Goal: Task Accomplishment & Management: Complete application form

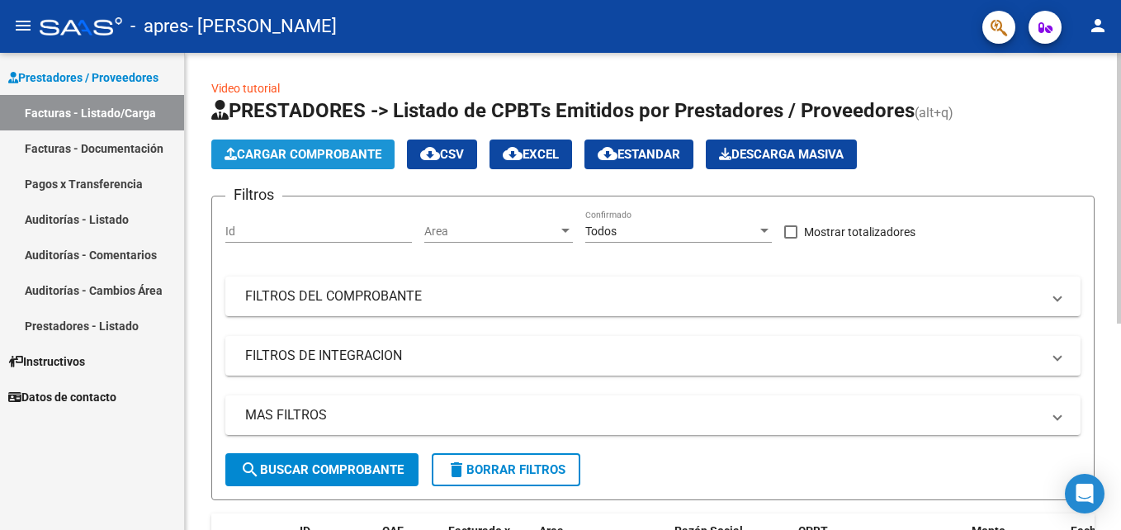
click at [305, 159] on span "Cargar Comprobante" at bounding box center [303, 154] width 157 height 15
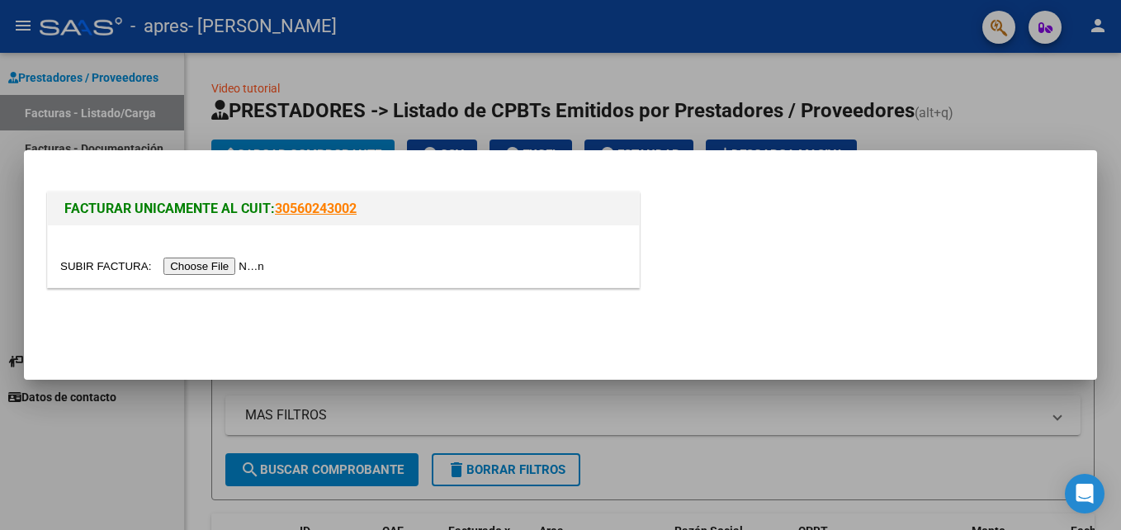
click at [210, 266] on input "file" at bounding box center [164, 266] width 209 height 17
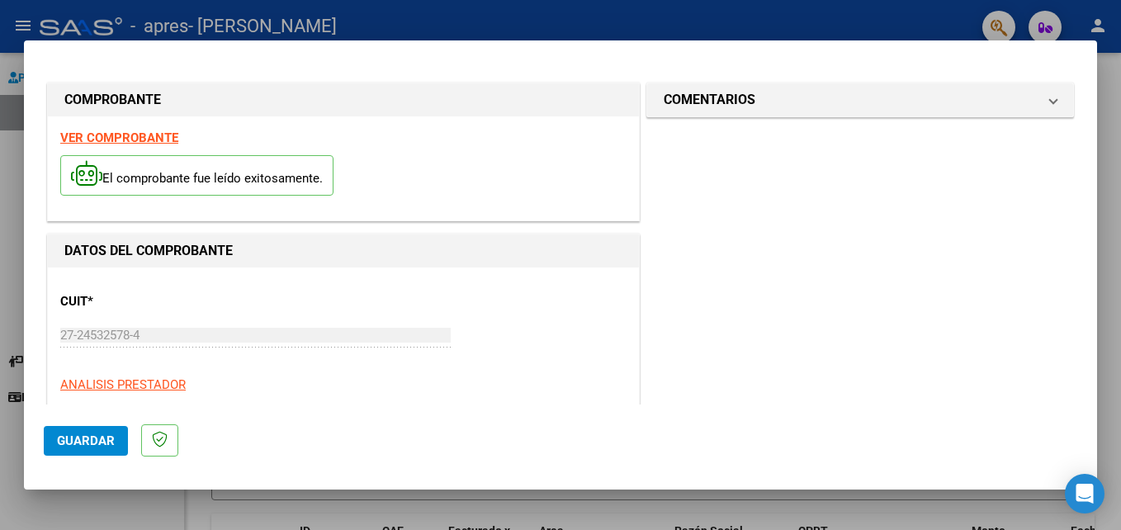
click at [86, 440] on span "Guardar" at bounding box center [86, 440] width 58 height 15
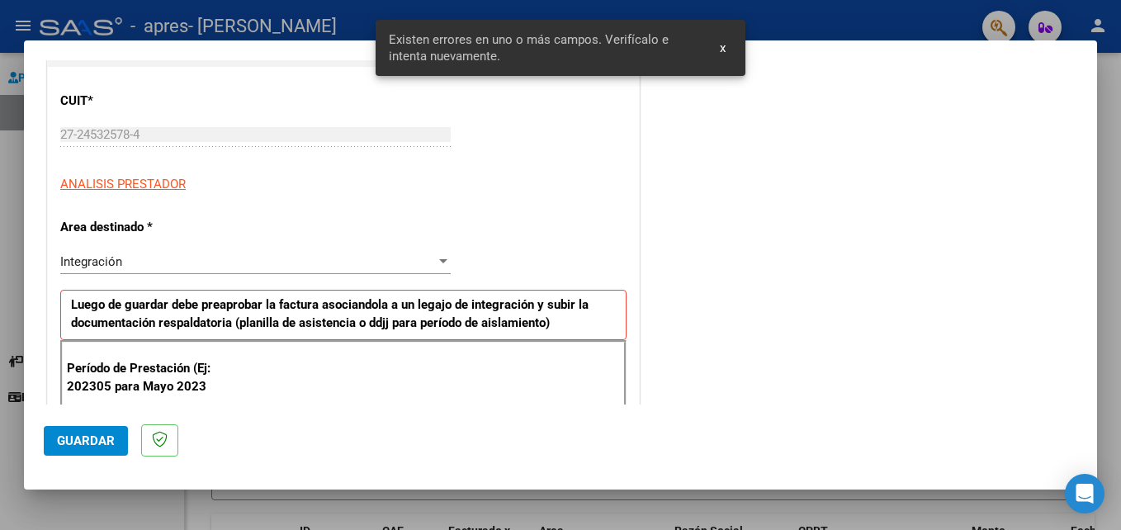
scroll to position [372, 0]
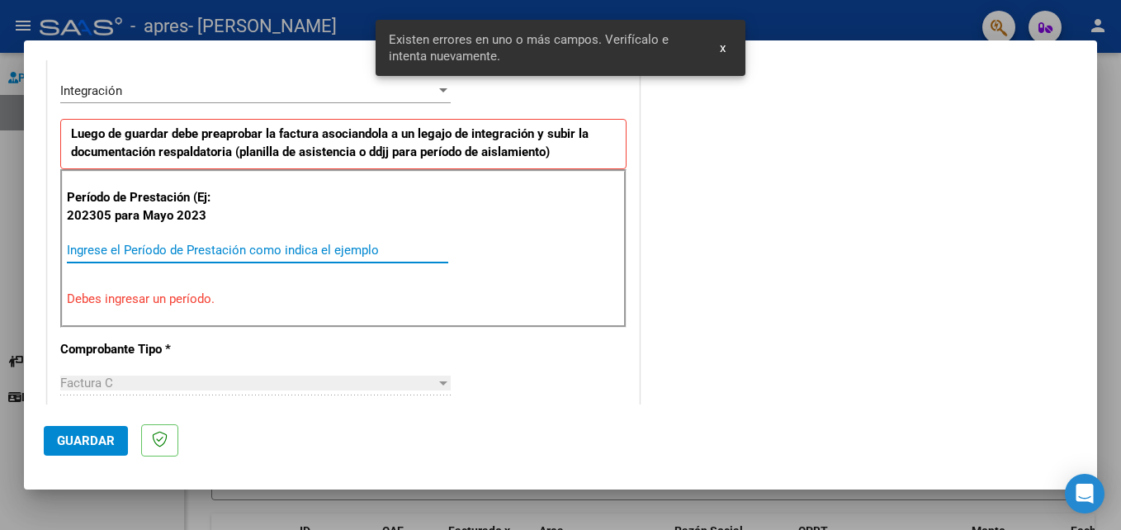
click at [184, 246] on input "Ingrese el Período de Prestación como indica el ejemplo" at bounding box center [257, 250] width 381 height 15
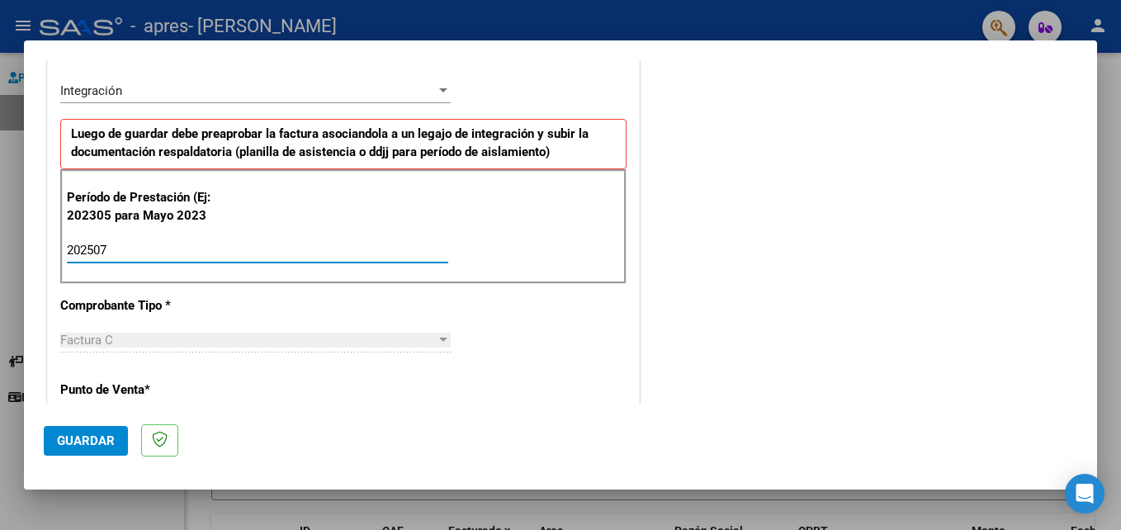
type input "202507"
click at [92, 439] on span "Guardar" at bounding box center [86, 440] width 58 height 15
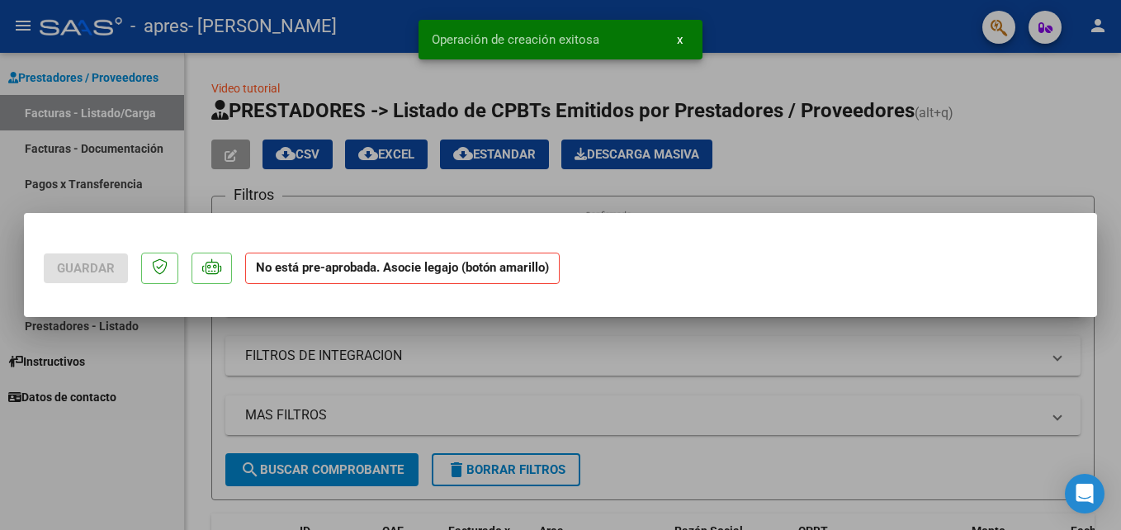
scroll to position [0, 0]
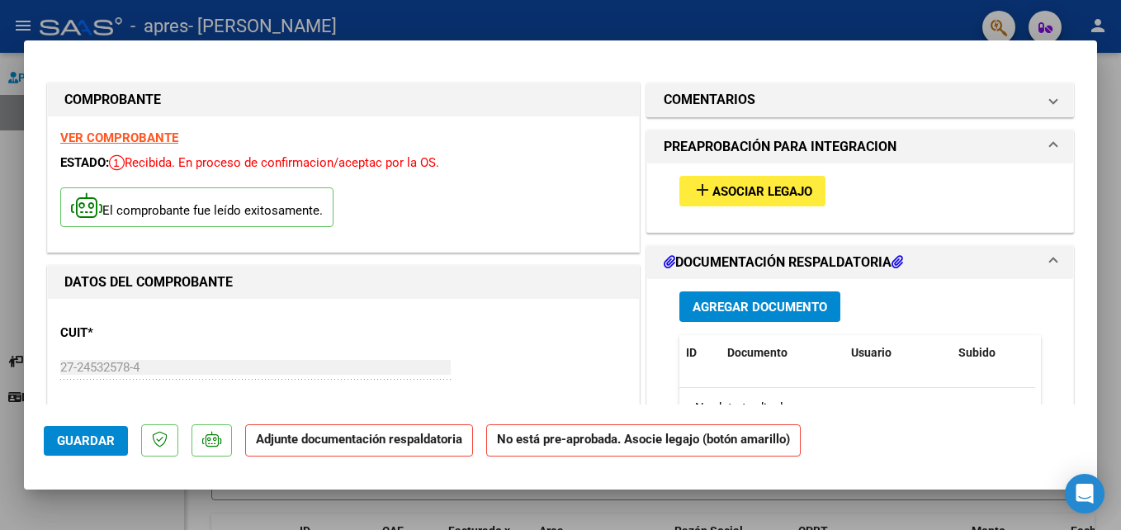
click at [774, 194] on span "Asociar Legajo" at bounding box center [762, 191] width 100 height 15
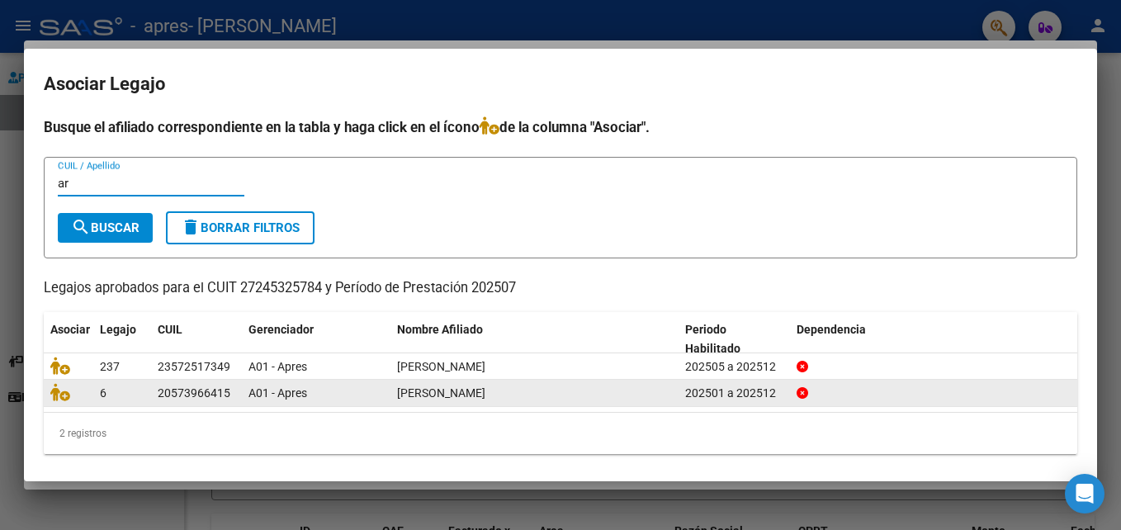
type input "ar"
click at [80, 395] on div at bounding box center [68, 392] width 36 height 19
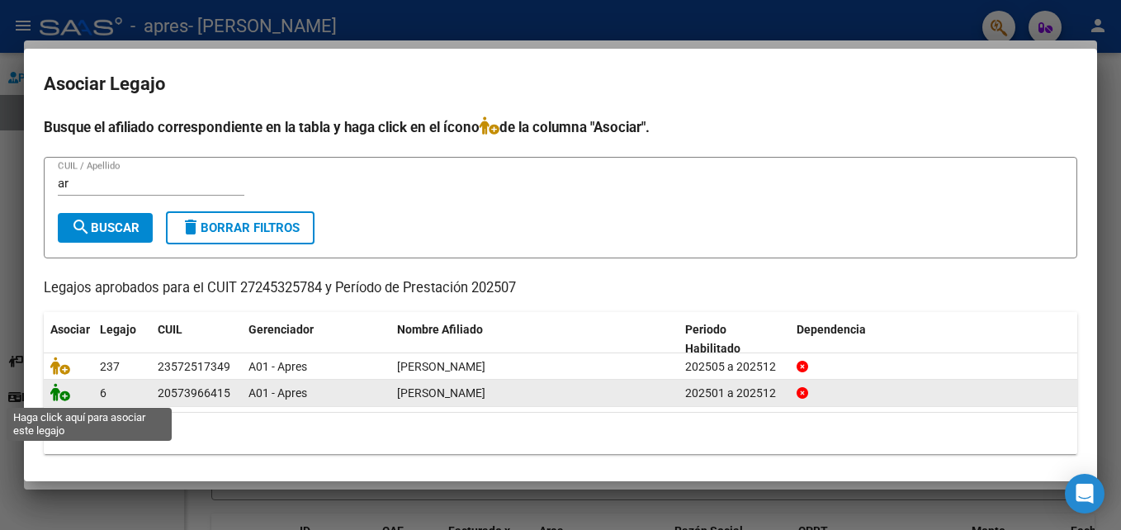
click at [64, 396] on icon at bounding box center [60, 392] width 20 height 18
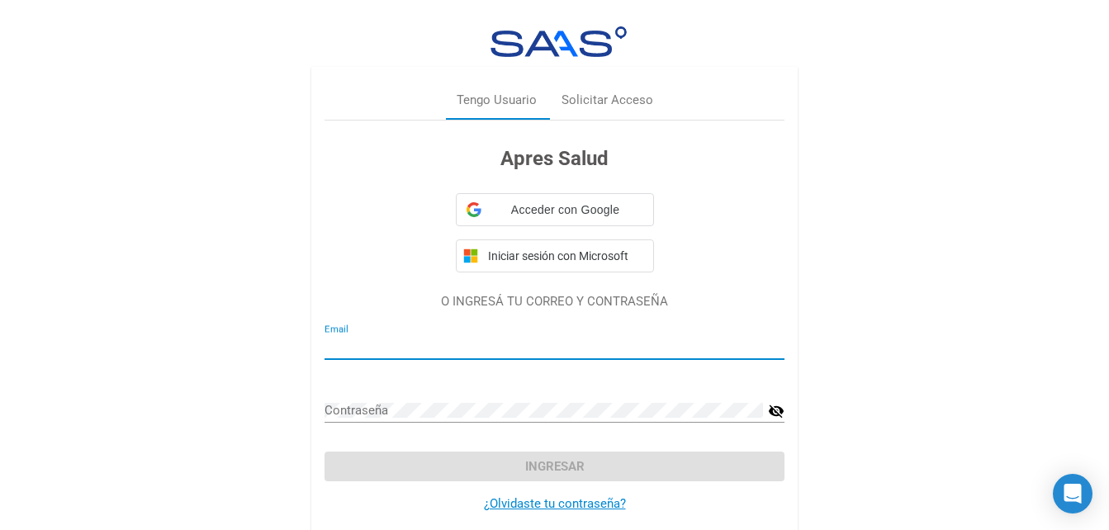
type input "[EMAIL_ADDRESS][DOMAIN_NAME]"
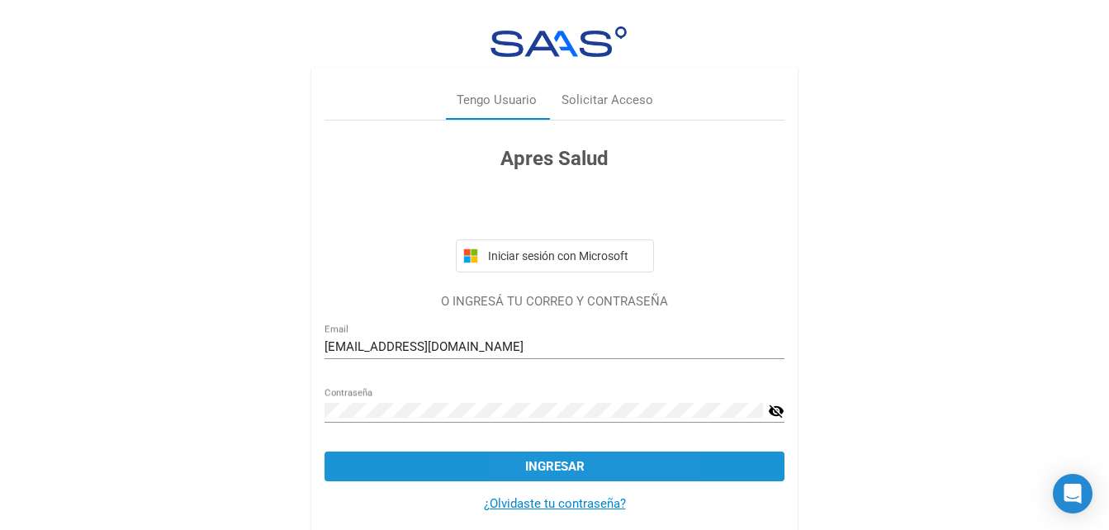
click at [532, 469] on span "Ingresar" at bounding box center [554, 466] width 59 height 15
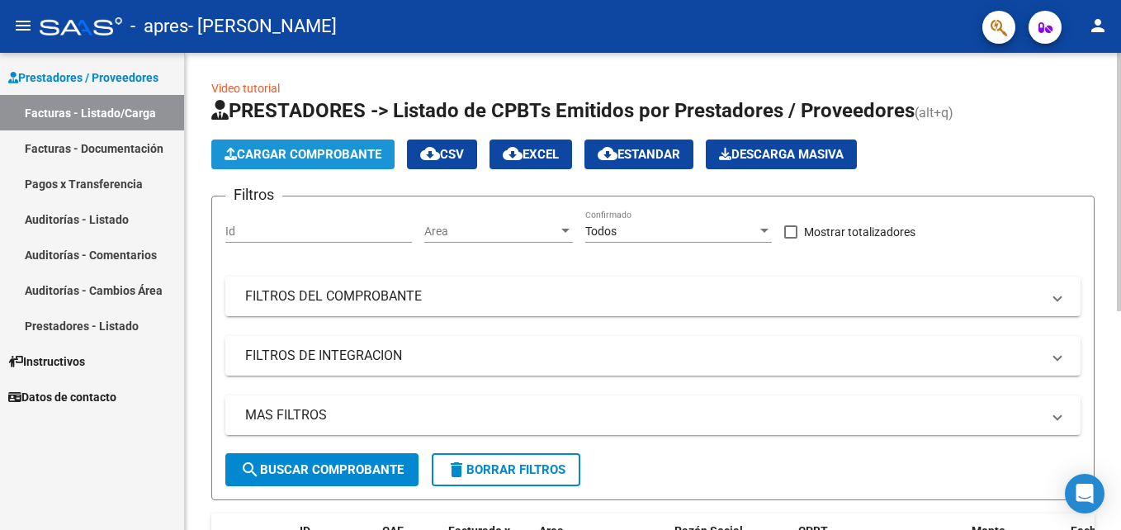
click at [327, 145] on button "Cargar Comprobante" at bounding box center [302, 155] width 183 height 30
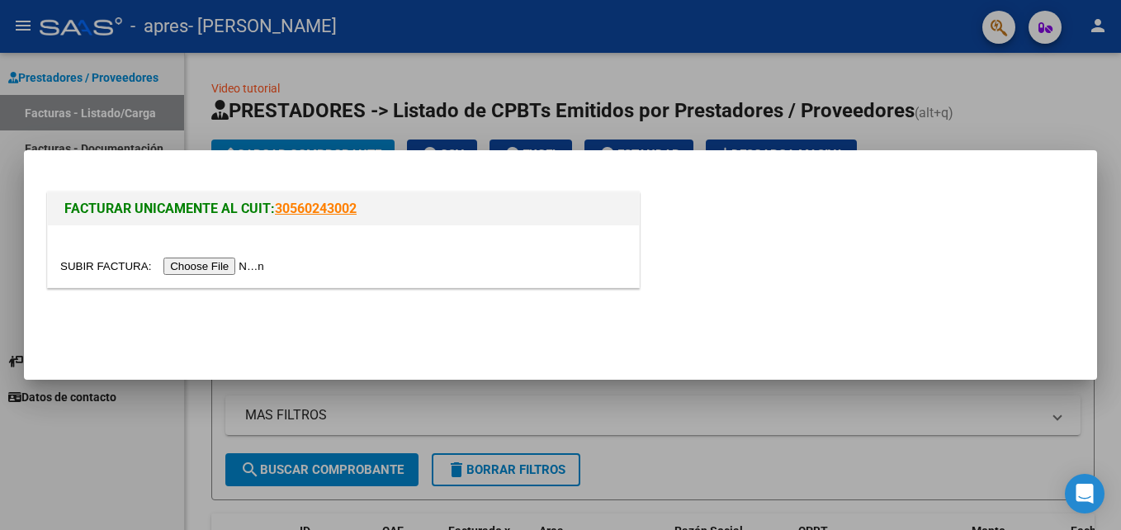
click at [731, 298] on mat-dialog-actions at bounding box center [561, 328] width 1034 height 63
click at [1070, 106] on div at bounding box center [560, 265] width 1121 height 530
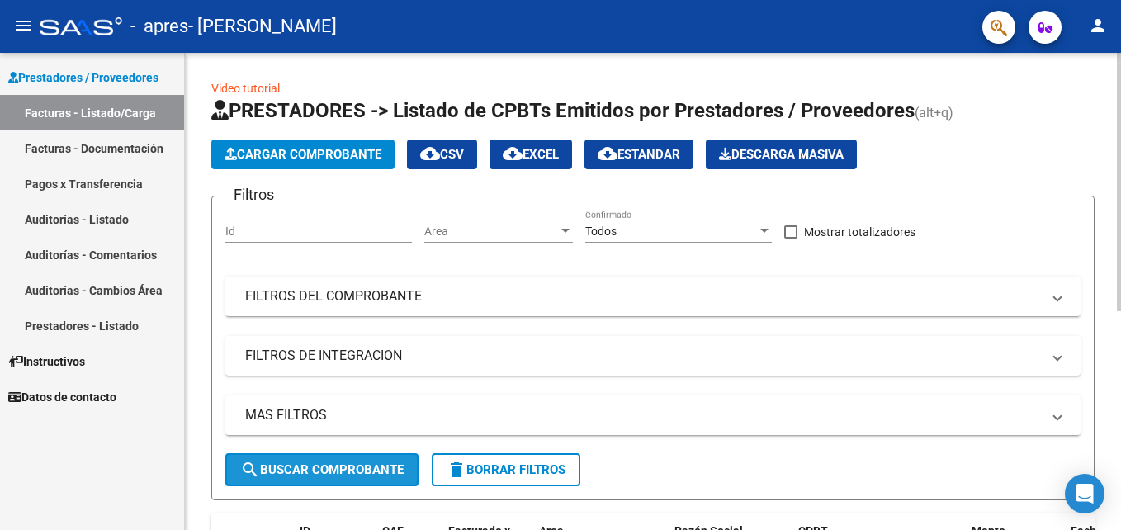
click at [336, 471] on span "search Buscar Comprobante" at bounding box center [321, 469] width 163 height 15
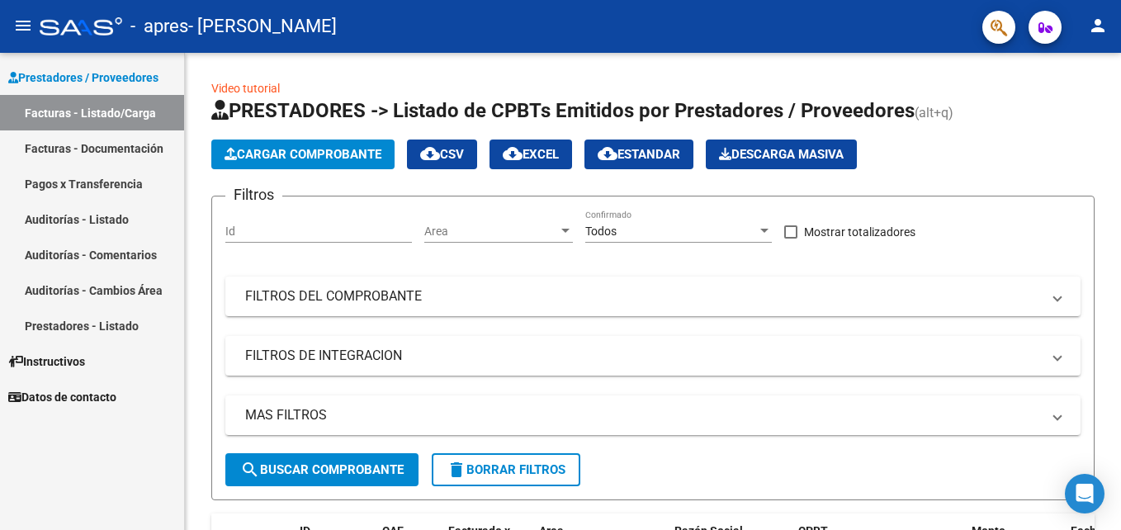
click at [130, 152] on link "Facturas - Documentación" at bounding box center [92, 147] width 184 height 35
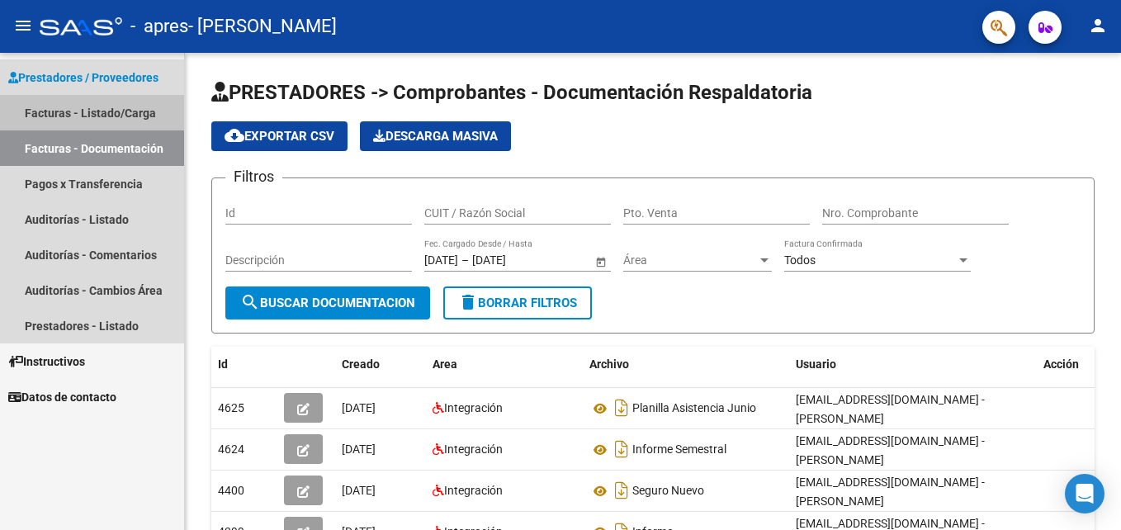
click at [101, 109] on link "Facturas - Listado/Carga" at bounding box center [92, 112] width 184 height 35
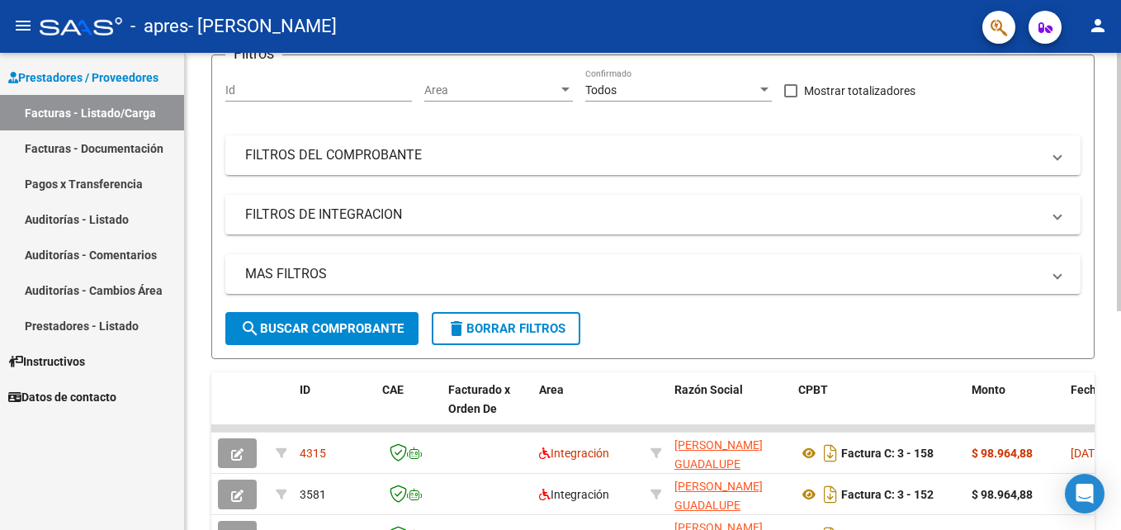
scroll to position [74, 0]
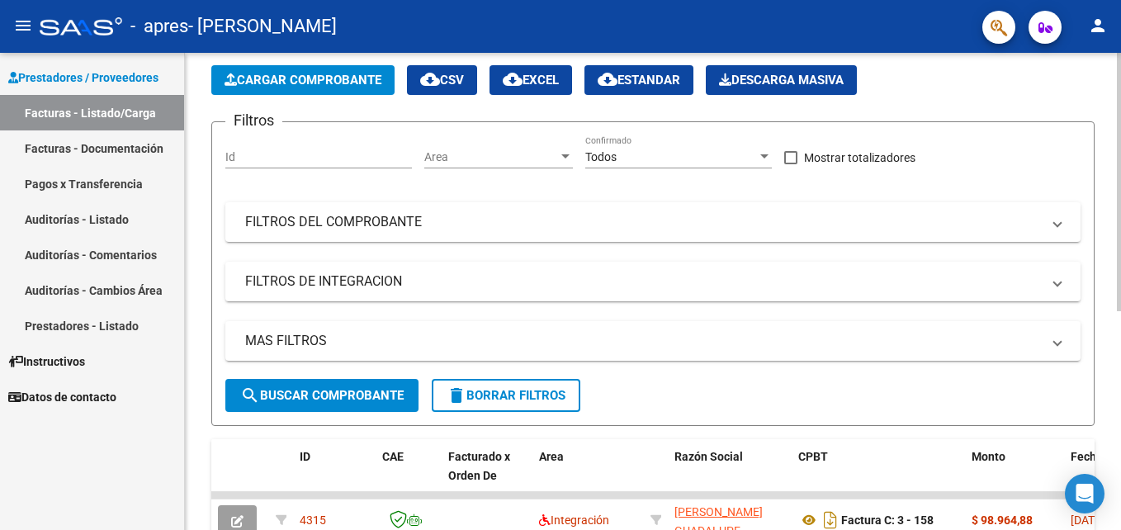
click at [343, 399] on span "search Buscar Comprobante" at bounding box center [321, 395] width 163 height 15
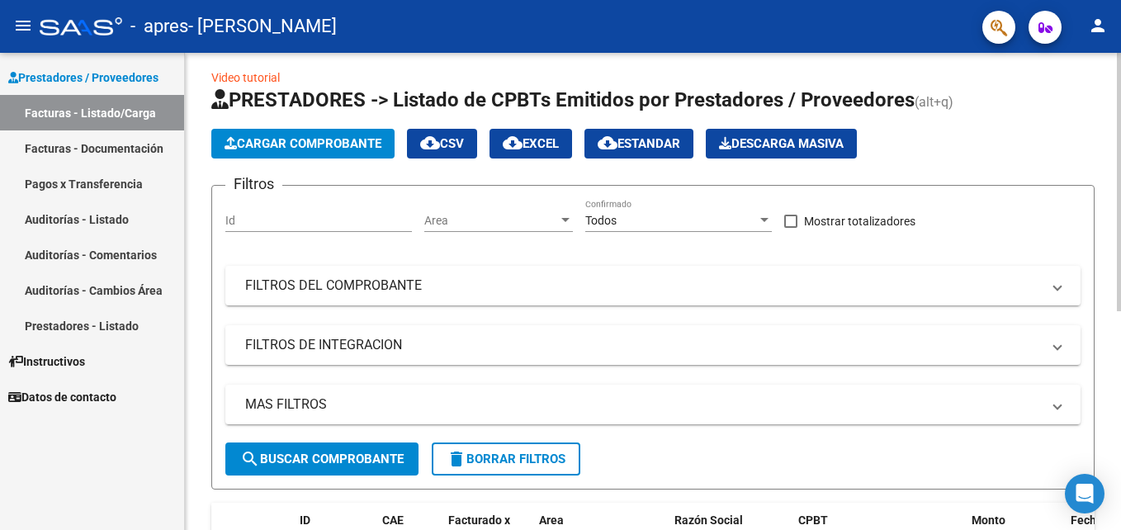
scroll to position [0, 0]
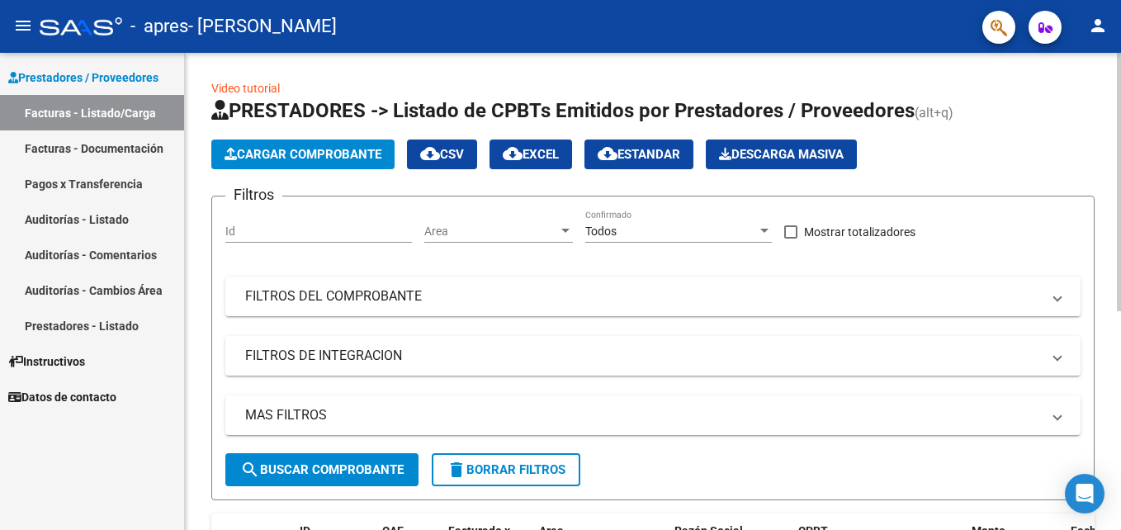
click at [332, 152] on span "Cargar Comprobante" at bounding box center [303, 154] width 157 height 15
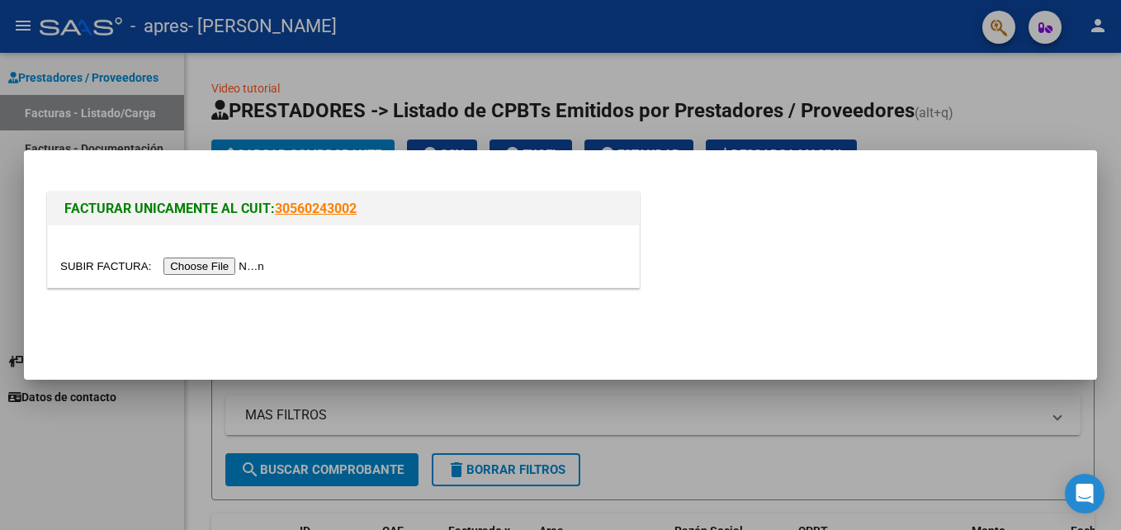
click at [754, 422] on div at bounding box center [560, 265] width 1121 height 530
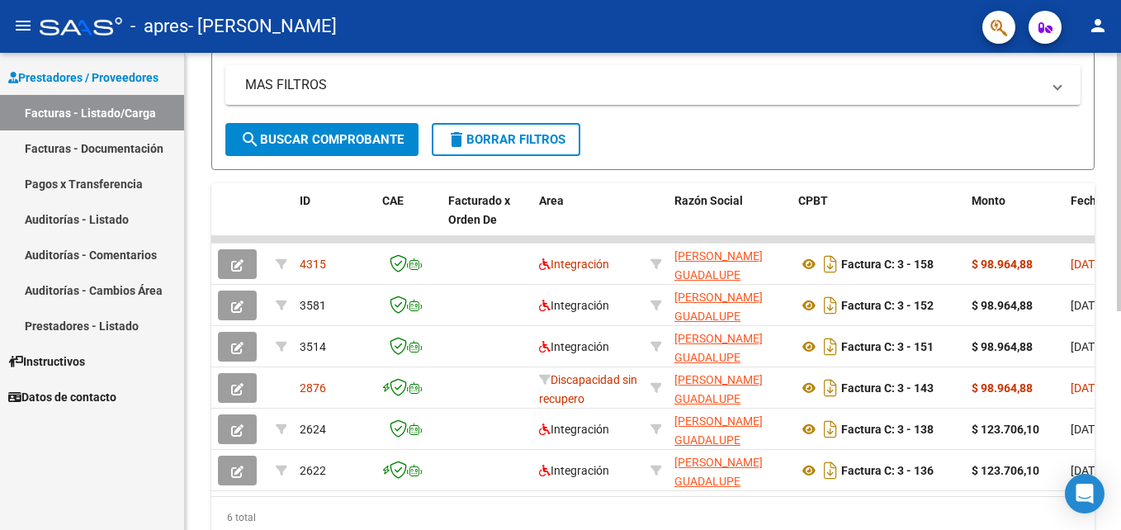
scroll to position [405, 0]
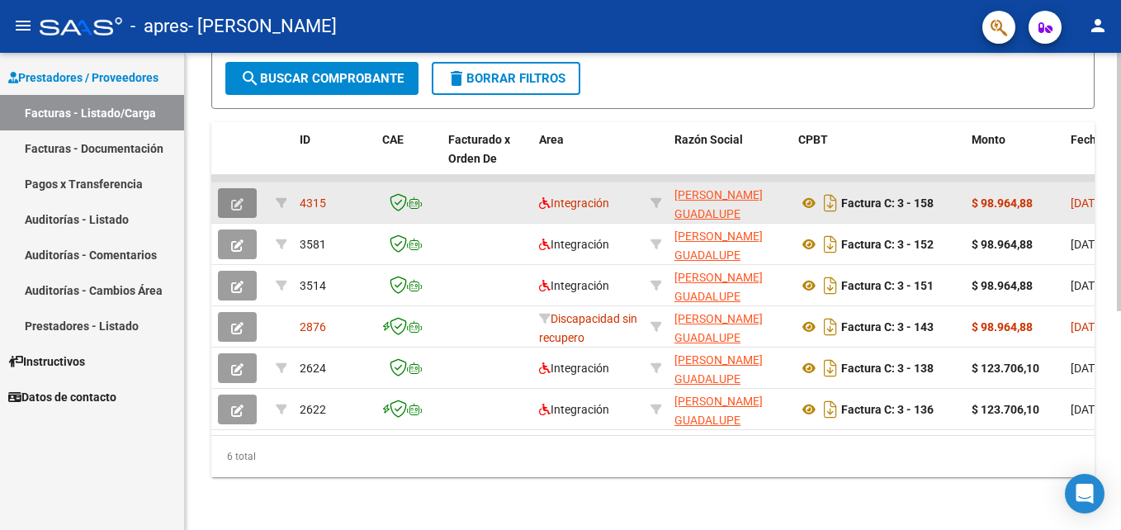
click at [236, 198] on icon "button" at bounding box center [237, 204] width 12 height 12
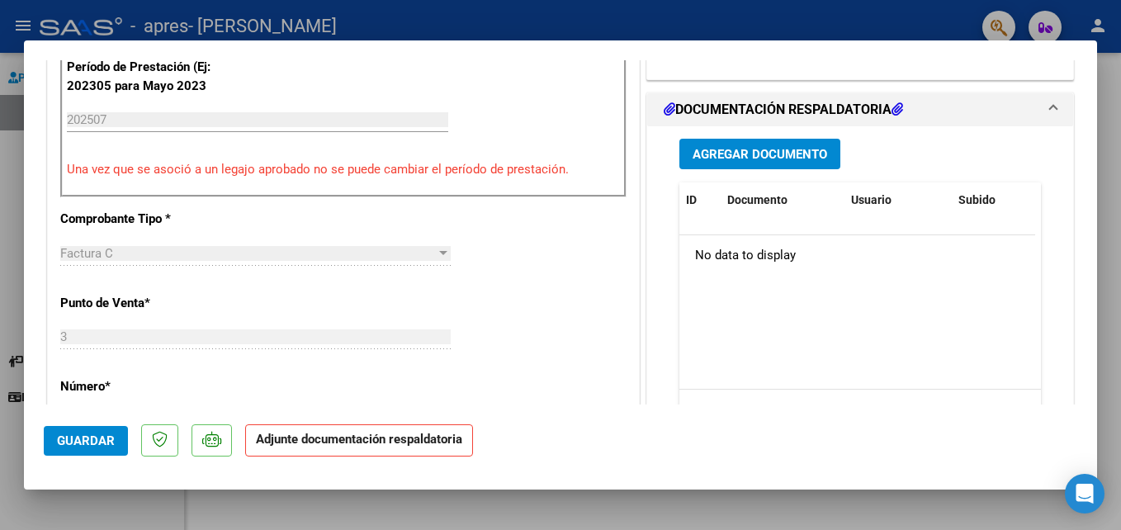
scroll to position [495, 0]
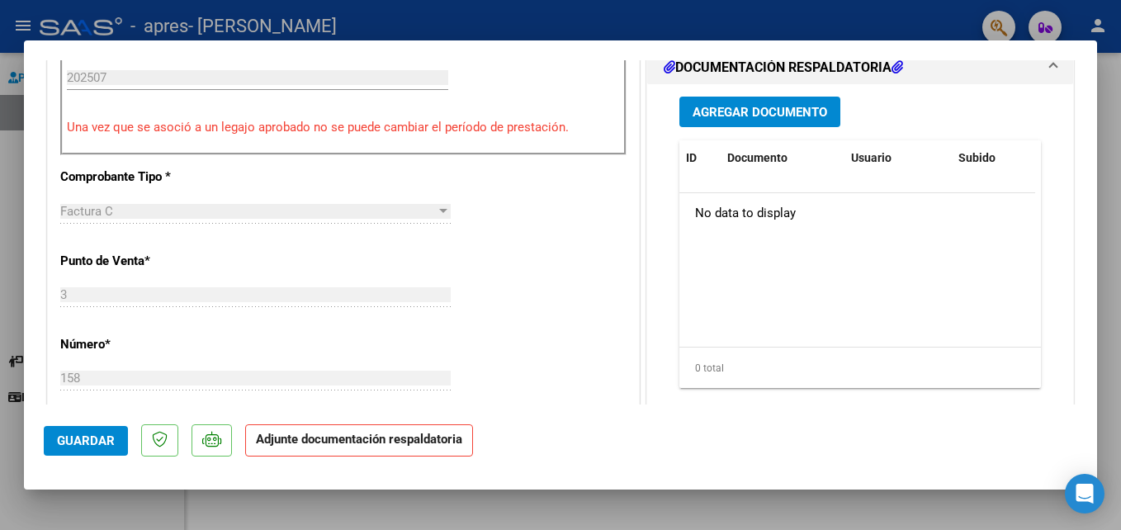
click at [770, 114] on span "Agregar Documento" at bounding box center [760, 112] width 135 height 15
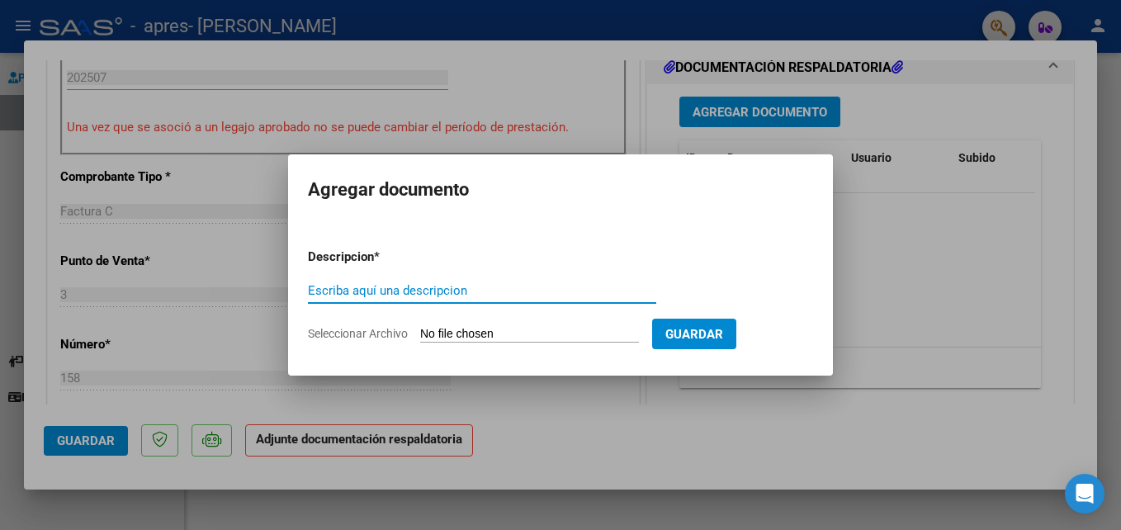
click at [356, 287] on input "Escriba aquí una descripcion" at bounding box center [482, 290] width 348 height 15
type input "asistencia [DATE]"
click at [461, 333] on input "Seleccionar Archivo" at bounding box center [529, 335] width 219 height 16
type input "C:\fakepath\[PERSON_NAME]. [DATE] .pdf"
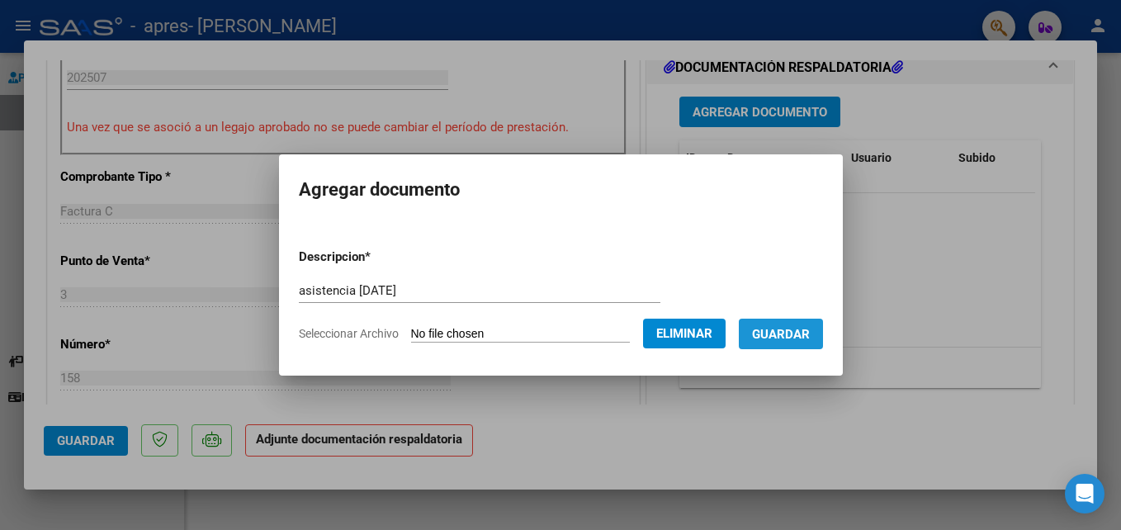
click at [810, 335] on span "Guardar" at bounding box center [781, 334] width 58 height 15
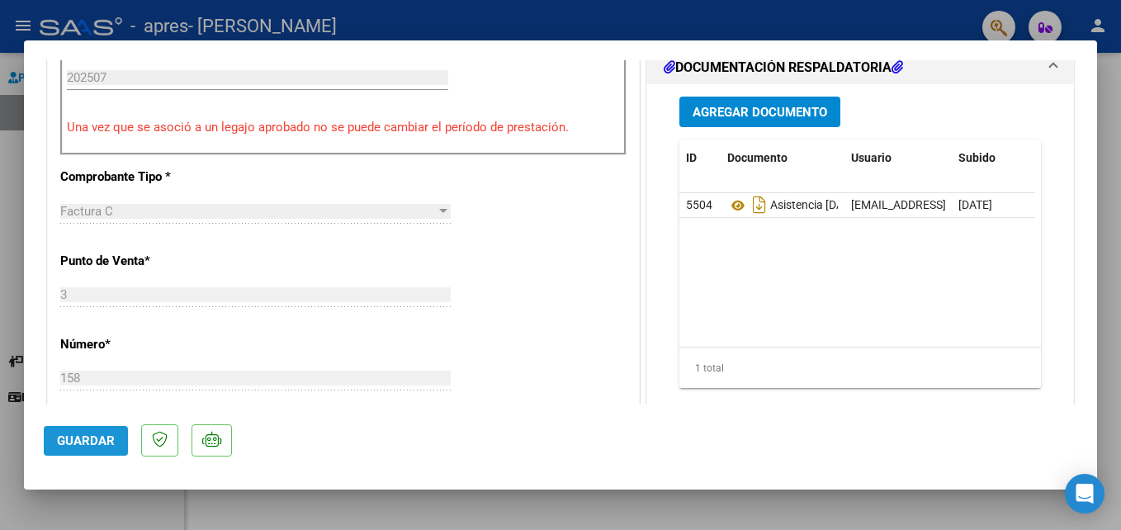
click at [80, 433] on span "Guardar" at bounding box center [86, 440] width 58 height 15
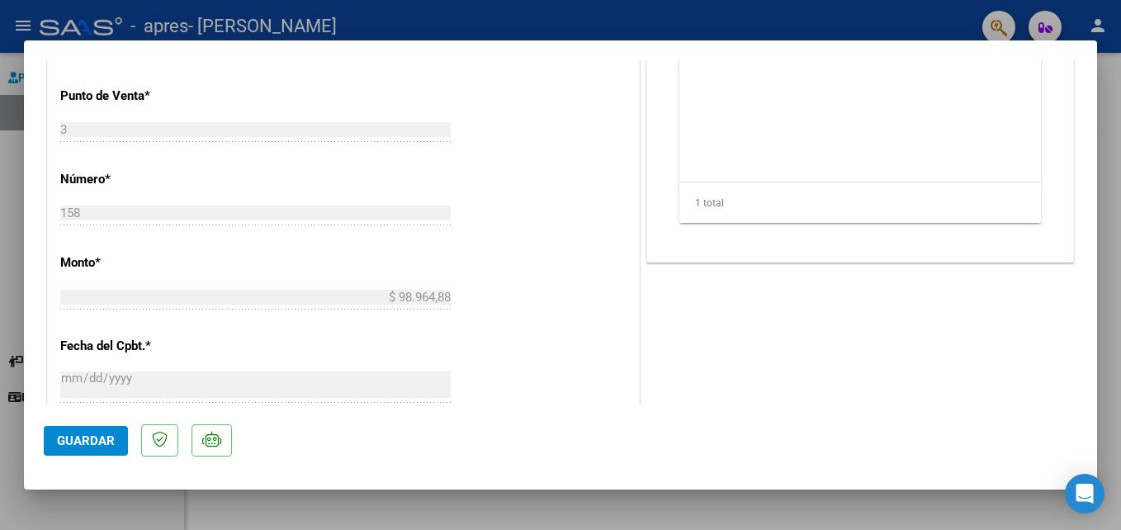
scroll to position [83, 0]
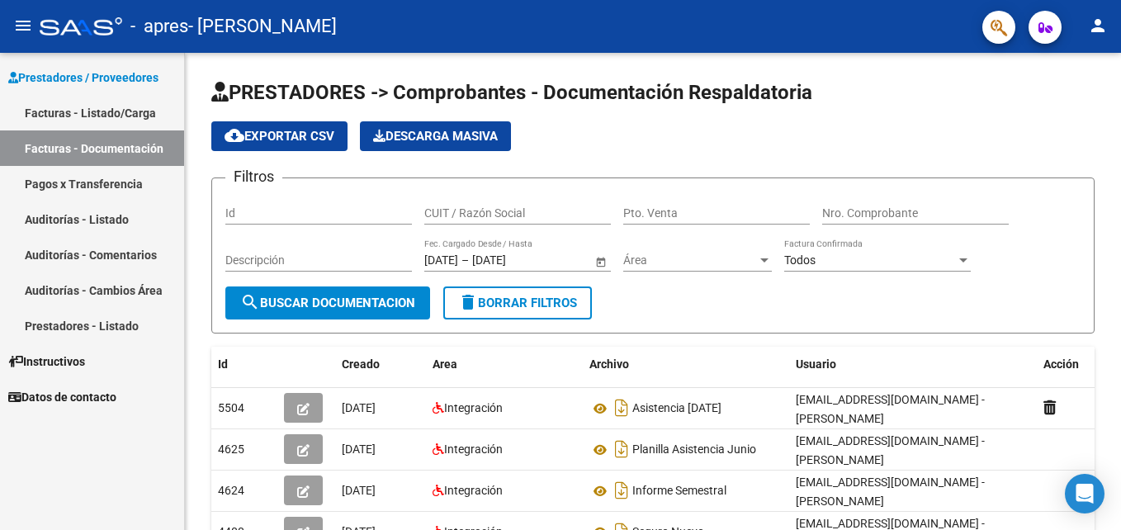
click at [103, 106] on link "Facturas - Listado/Carga" at bounding box center [92, 112] width 184 height 35
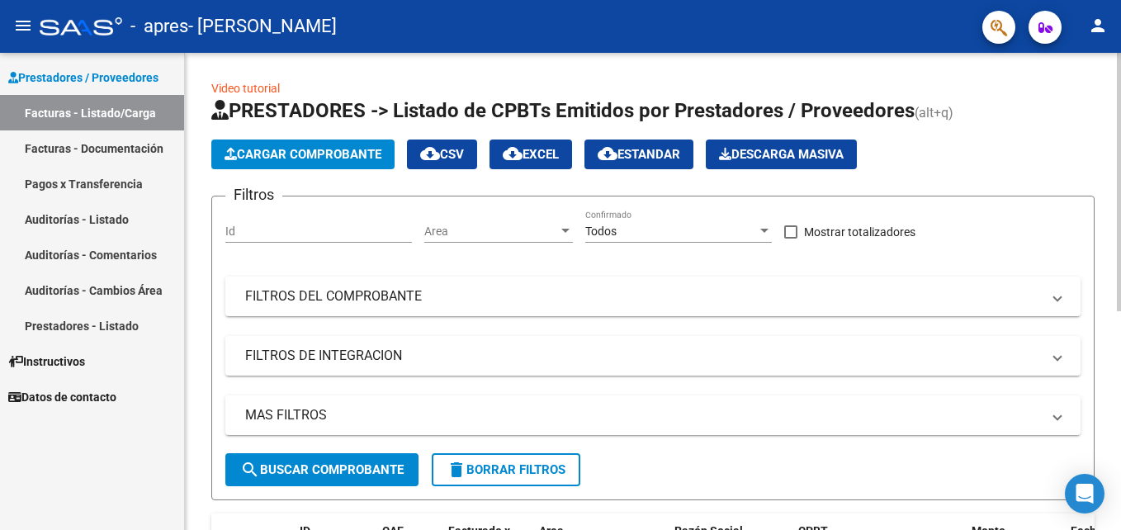
click at [305, 155] on span "Cargar Comprobante" at bounding box center [303, 154] width 157 height 15
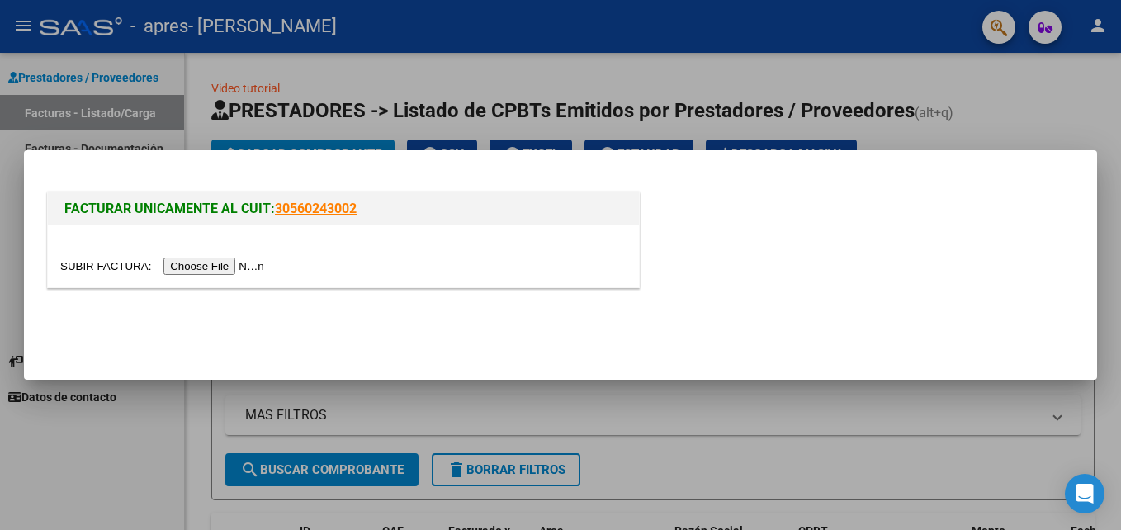
click at [209, 264] on input "file" at bounding box center [164, 266] width 209 height 17
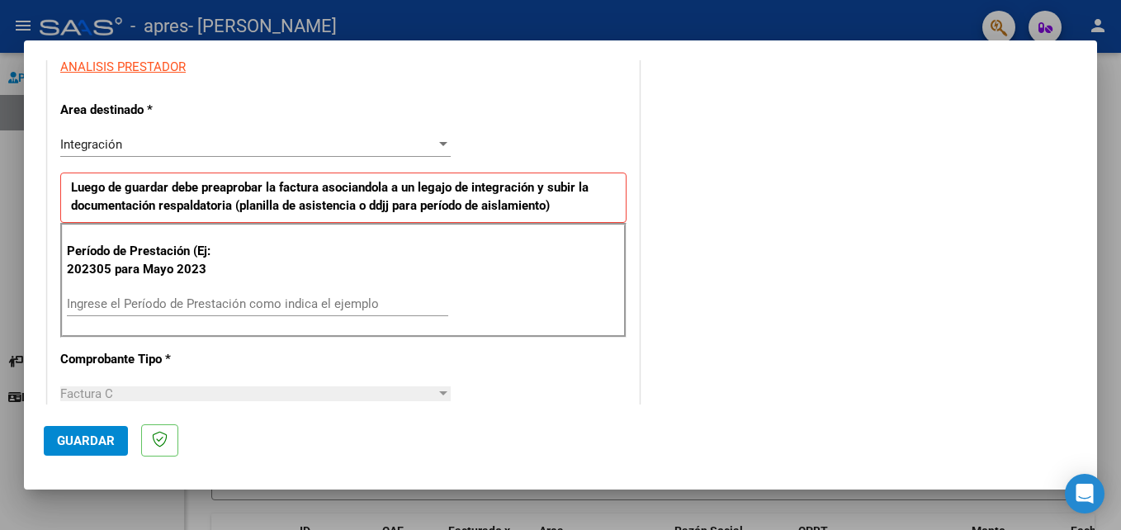
scroll to position [330, 0]
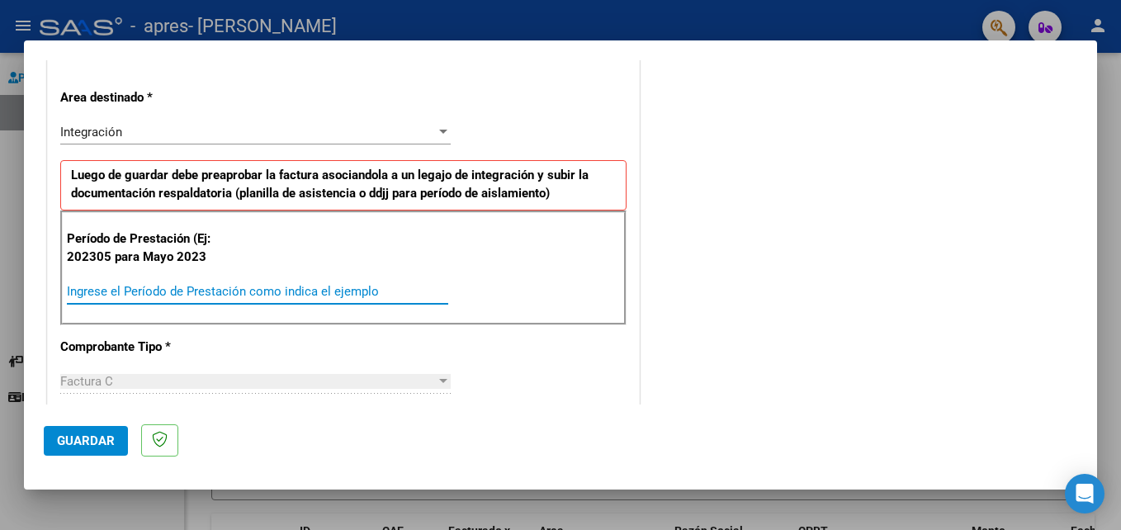
click at [138, 291] on input "Ingrese el Período de Prestación como indica el ejemplo" at bounding box center [257, 291] width 381 height 15
type input "202507"
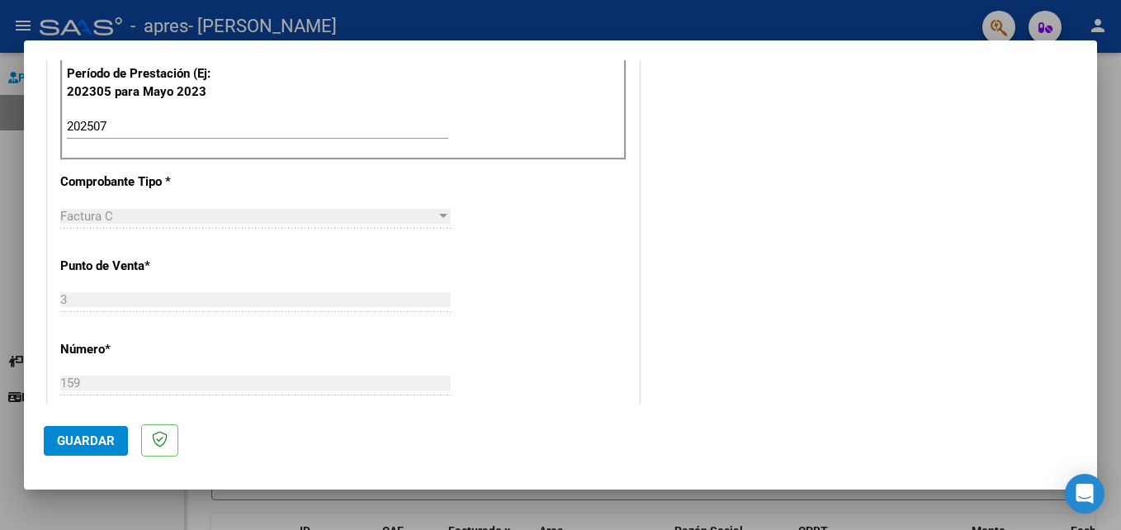
click at [77, 439] on span "Guardar" at bounding box center [86, 440] width 58 height 15
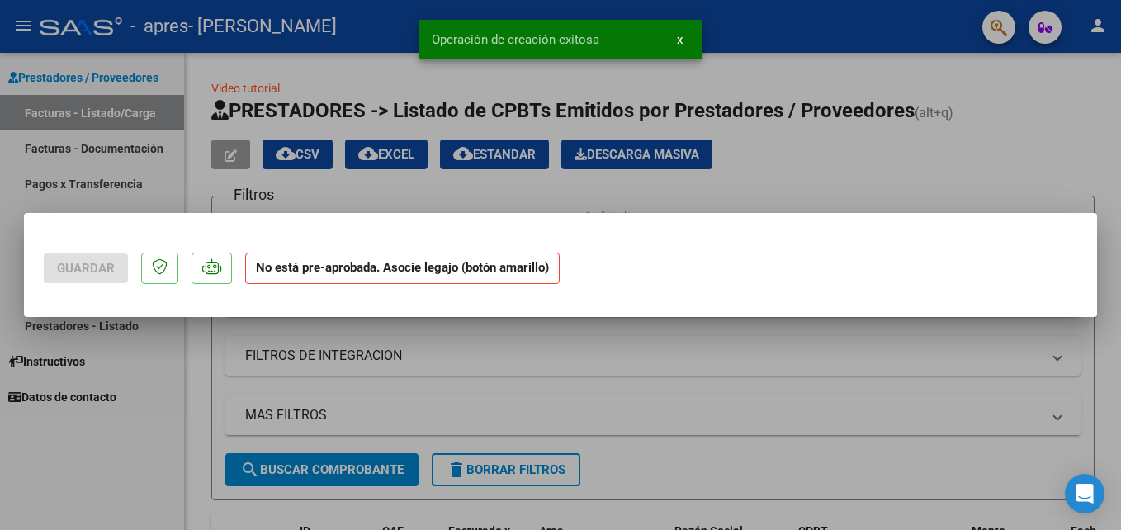
scroll to position [0, 0]
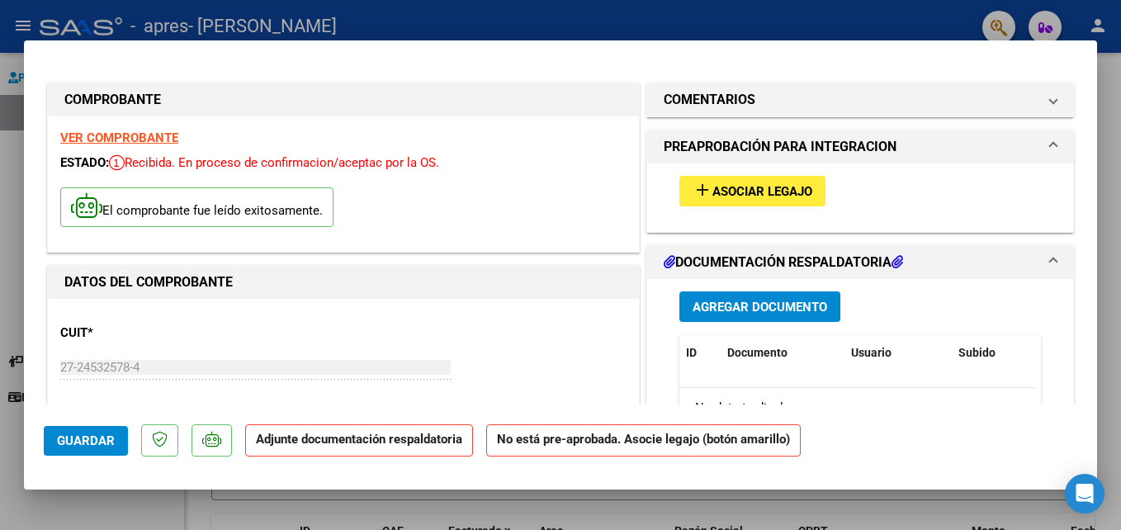
click at [755, 196] on span "Asociar Legajo" at bounding box center [762, 191] width 100 height 15
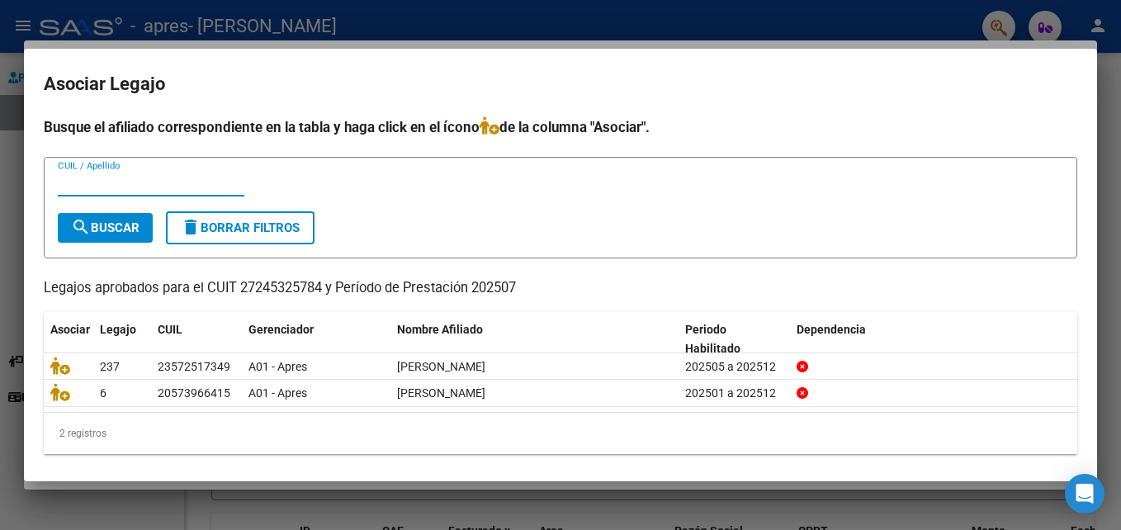
click at [83, 187] on input "CUIL / Apellido" at bounding box center [151, 183] width 187 height 15
type input "luian"
click at [102, 231] on span "search Buscar" at bounding box center [105, 227] width 69 height 15
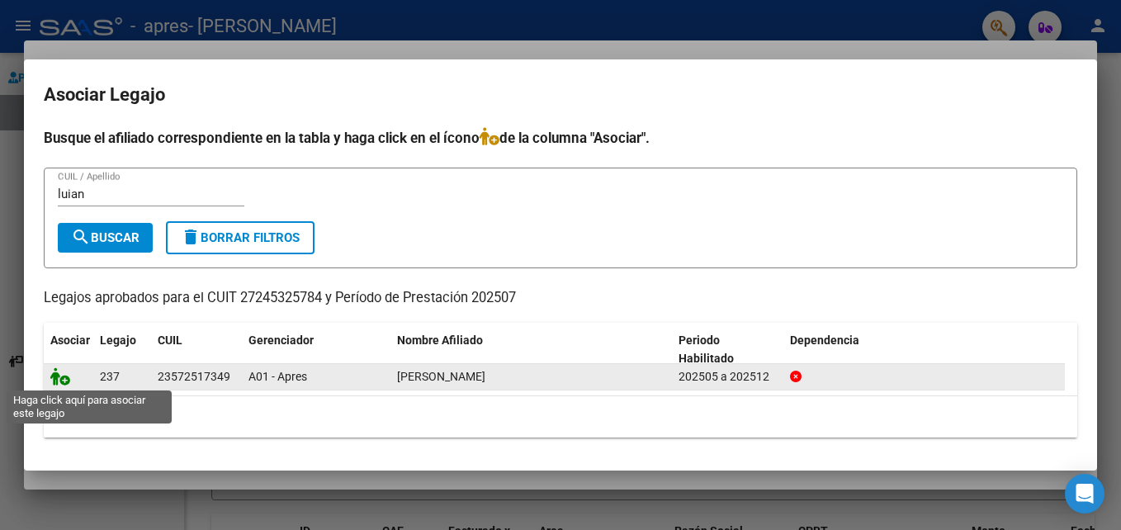
click at [56, 378] on icon at bounding box center [60, 376] width 20 height 18
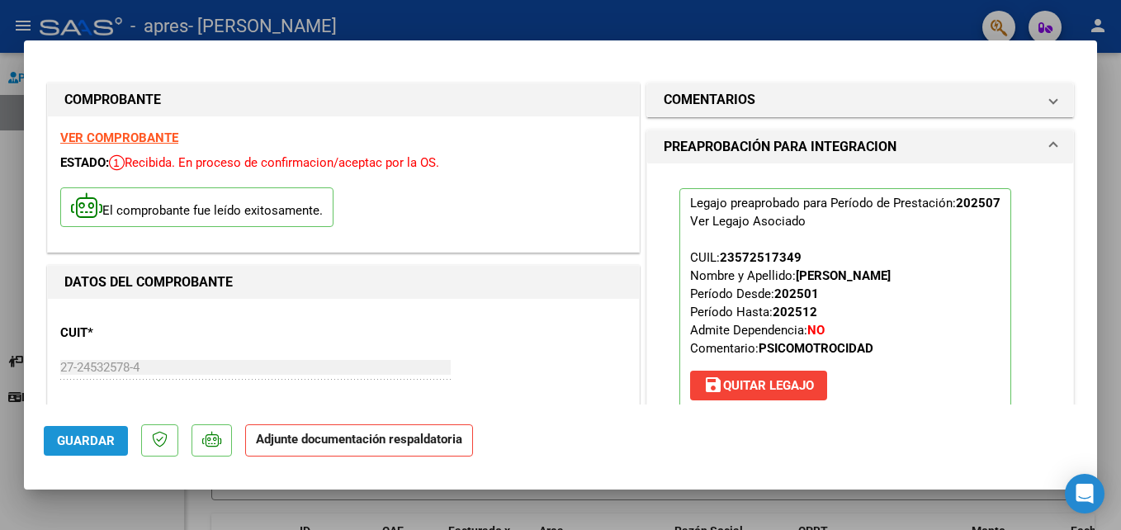
click at [92, 442] on span "Guardar" at bounding box center [86, 440] width 58 height 15
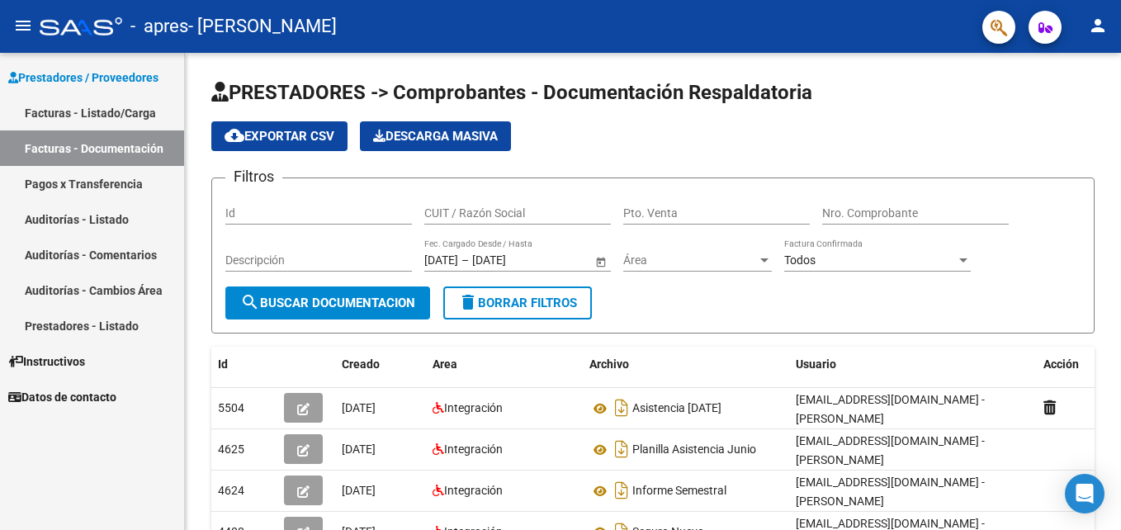
click at [88, 117] on link "Facturas - Listado/Carga" at bounding box center [92, 112] width 184 height 35
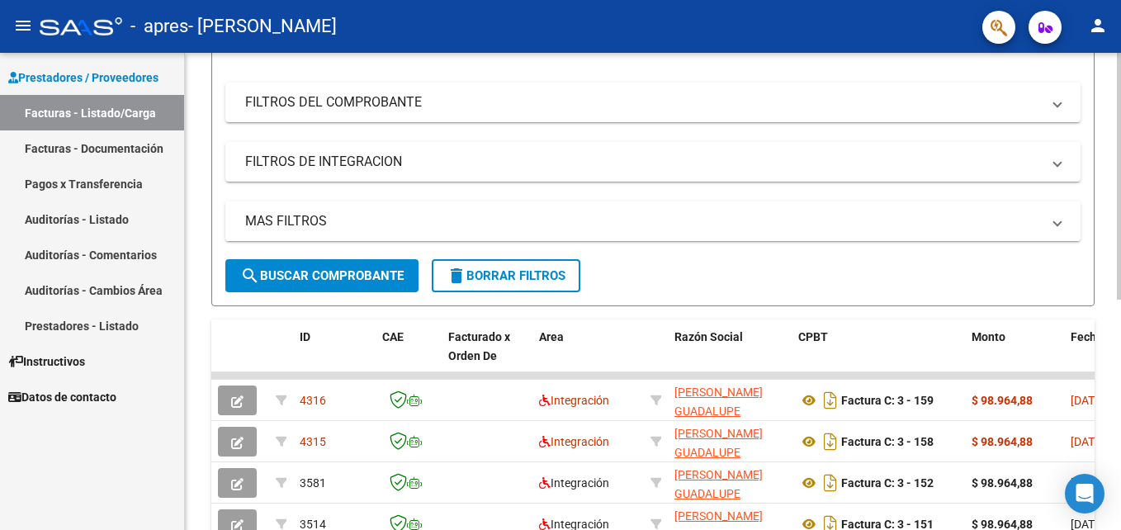
scroll to position [248, 0]
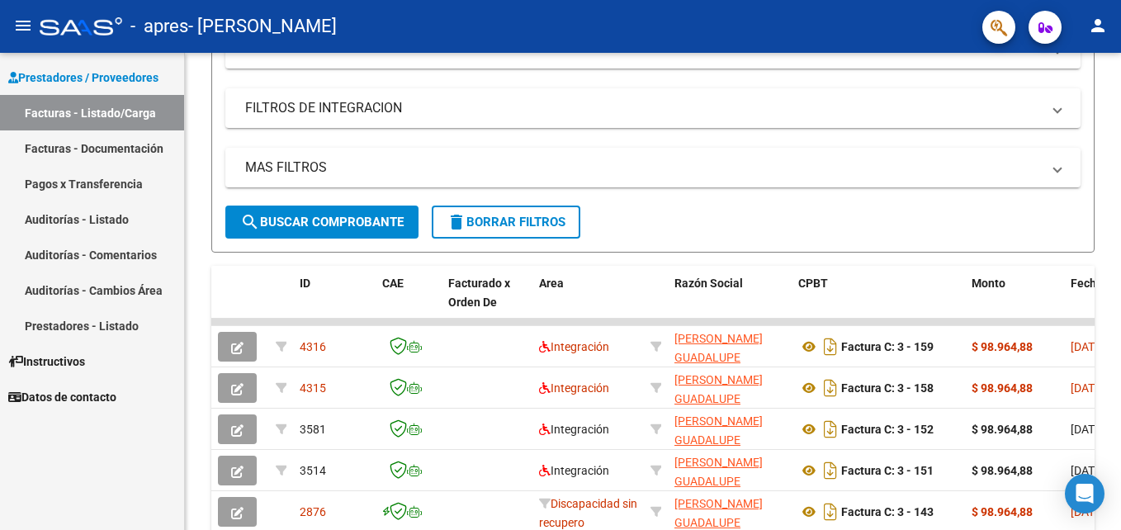
click at [97, 149] on link "Facturas - Documentación" at bounding box center [92, 147] width 184 height 35
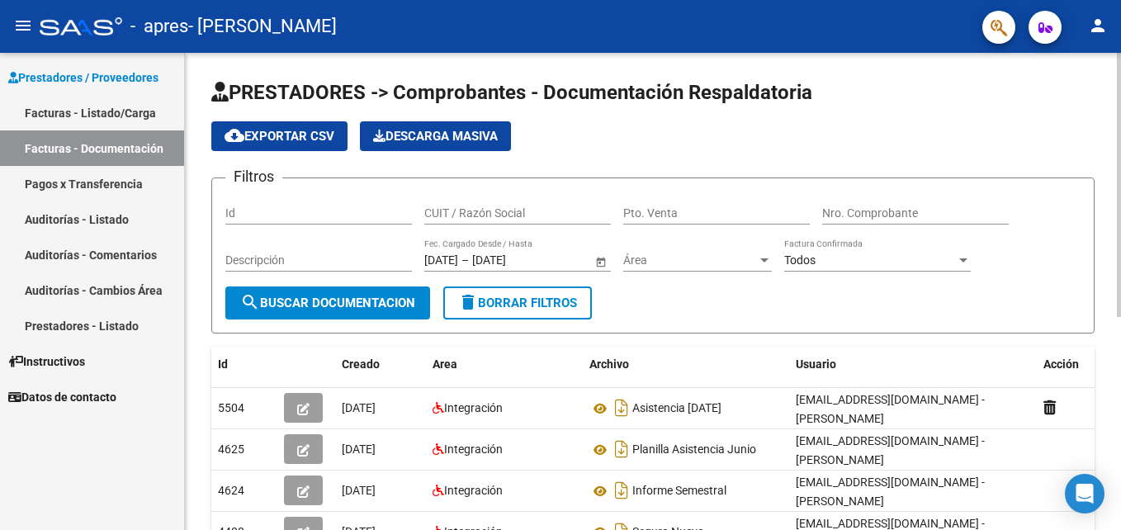
scroll to position [83, 0]
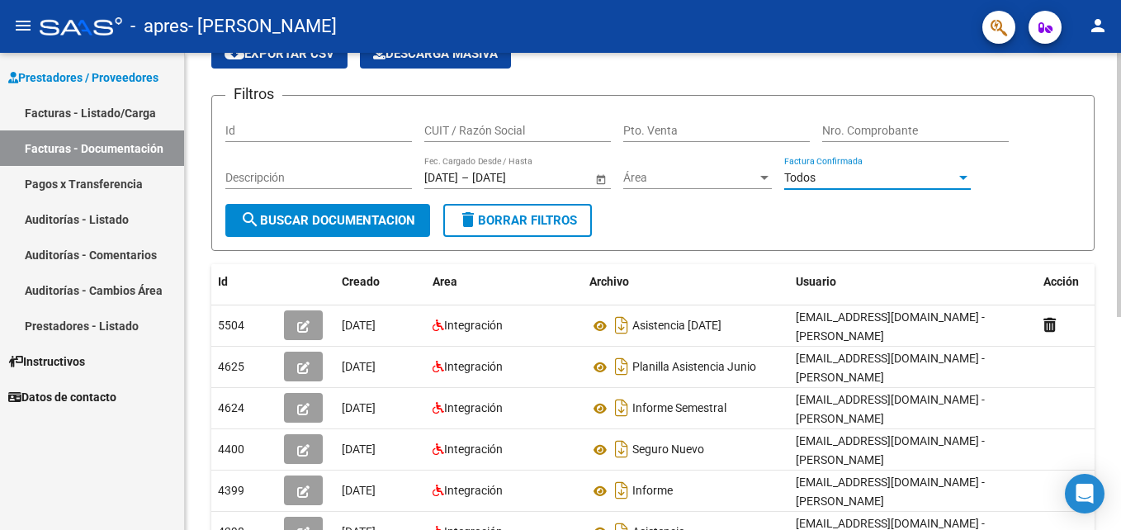
click at [958, 180] on div at bounding box center [963, 177] width 15 height 13
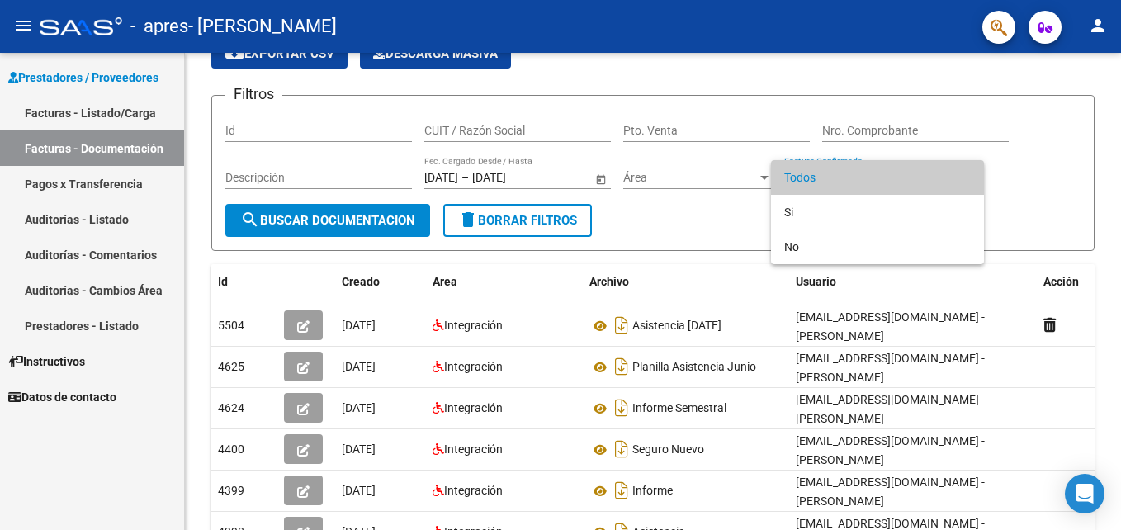
click at [628, 226] on div at bounding box center [560, 265] width 1121 height 530
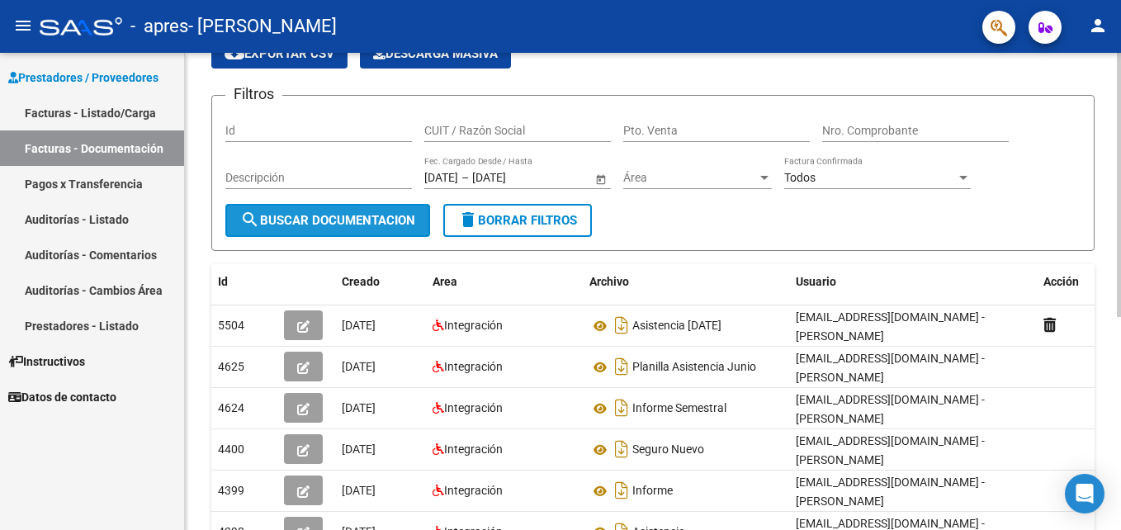
click at [365, 226] on span "search Buscar Documentacion" at bounding box center [327, 220] width 175 height 15
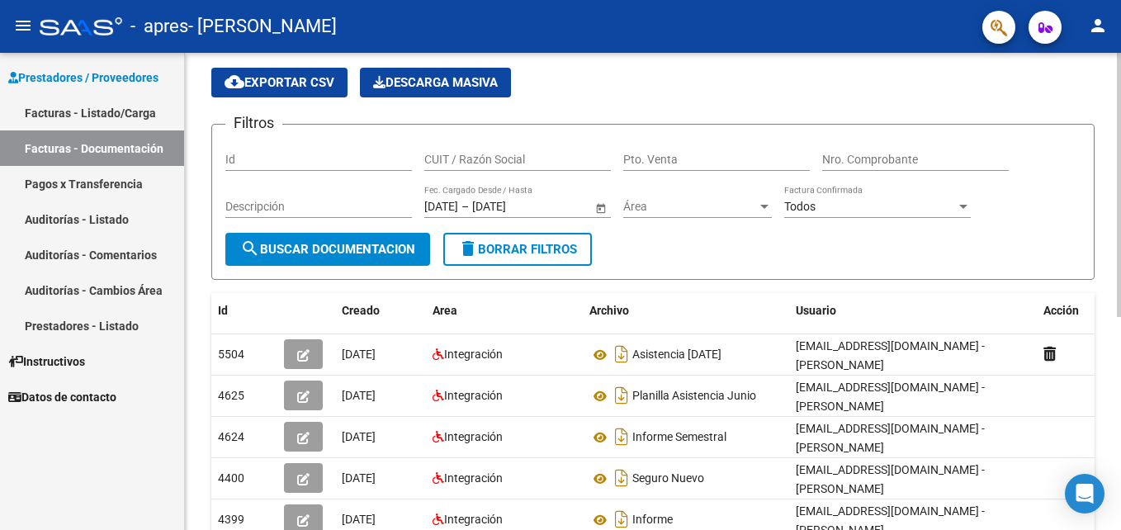
scroll to position [0, 0]
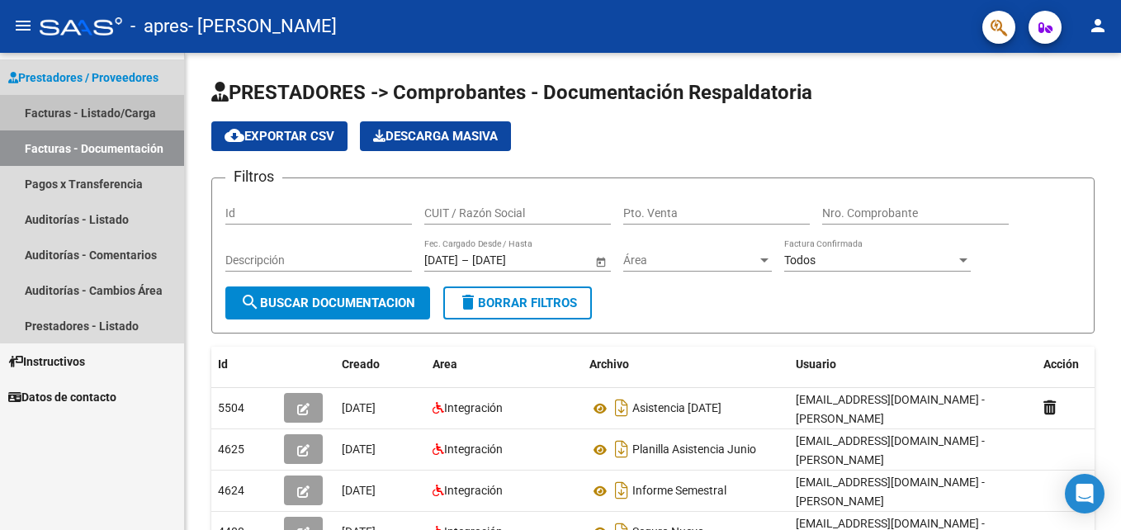
click at [114, 111] on link "Facturas - Listado/Carga" at bounding box center [92, 112] width 184 height 35
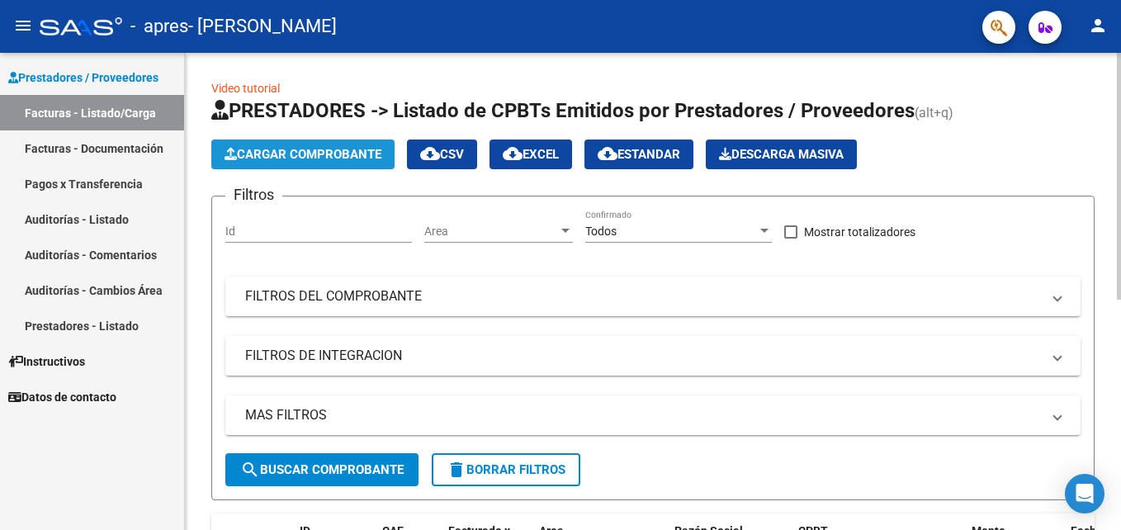
click at [346, 149] on span "Cargar Comprobante" at bounding box center [303, 154] width 157 height 15
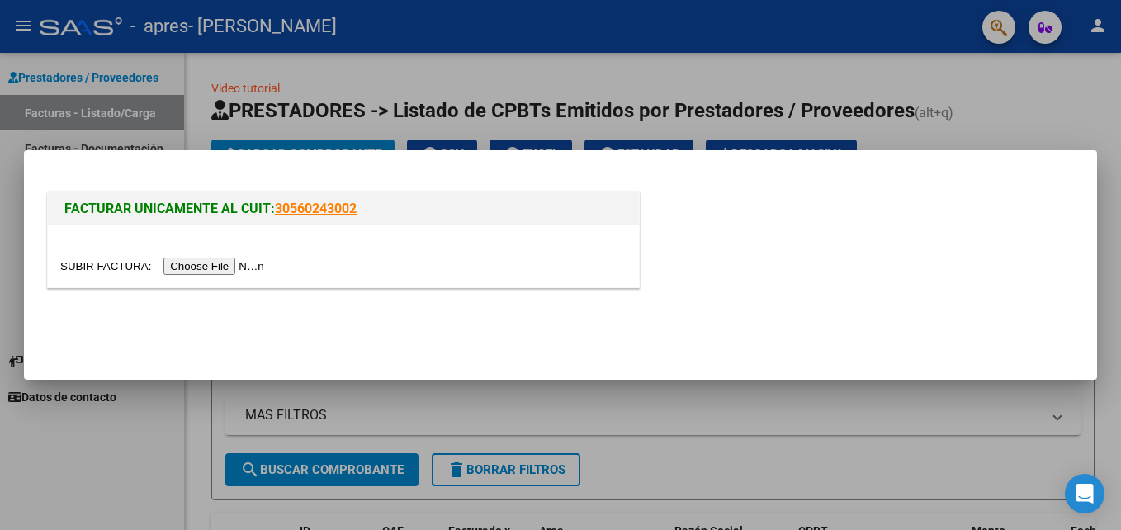
click at [851, 432] on div at bounding box center [560, 265] width 1121 height 530
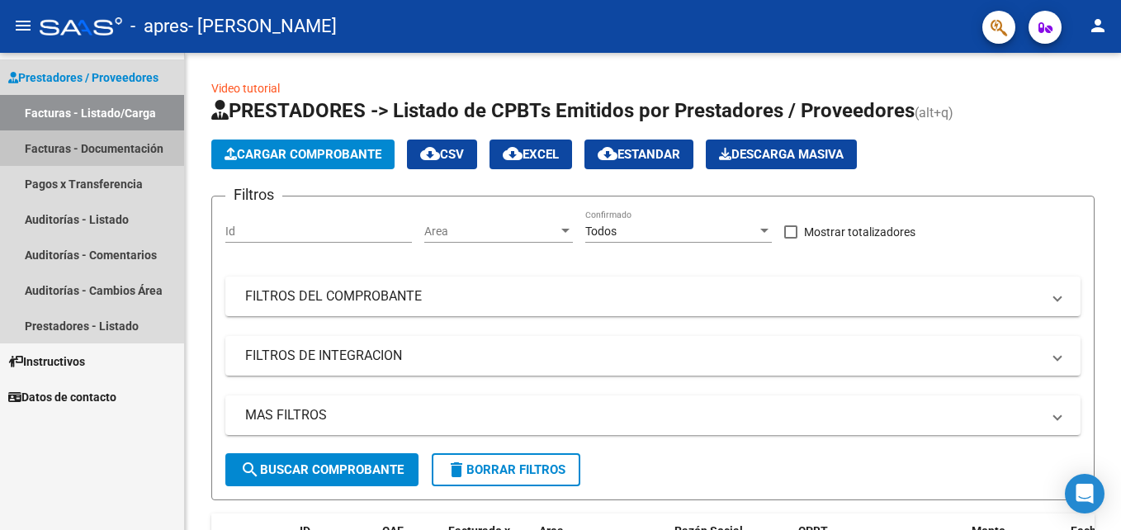
click at [109, 143] on link "Facturas - Documentación" at bounding box center [92, 147] width 184 height 35
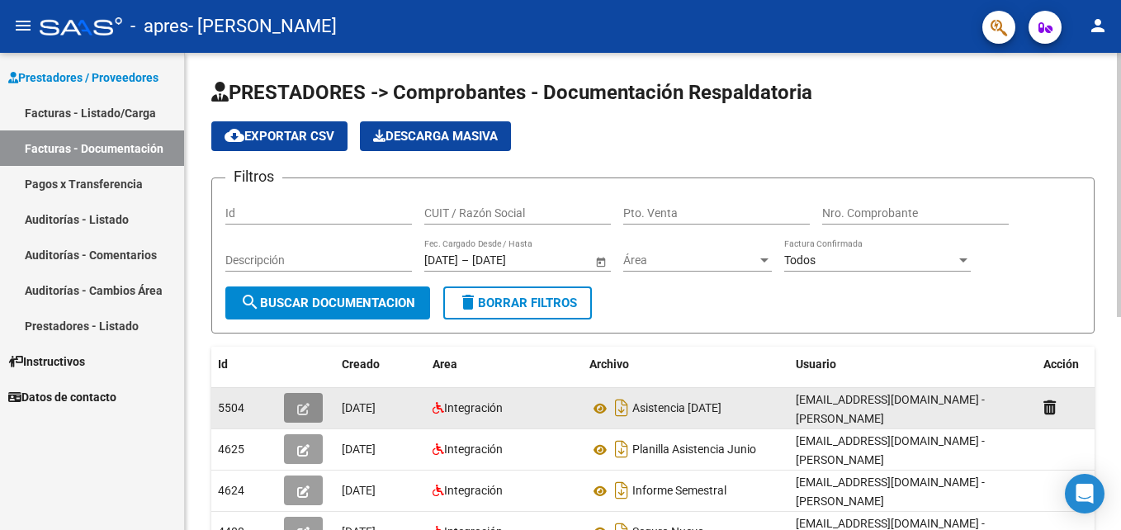
click at [301, 400] on span "button" at bounding box center [303, 407] width 12 height 15
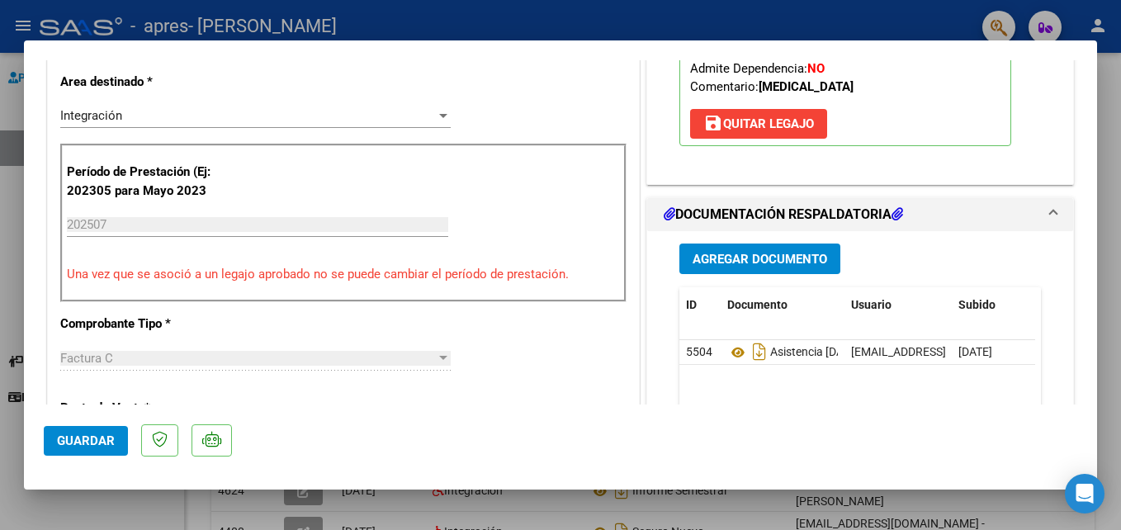
scroll to position [413, 0]
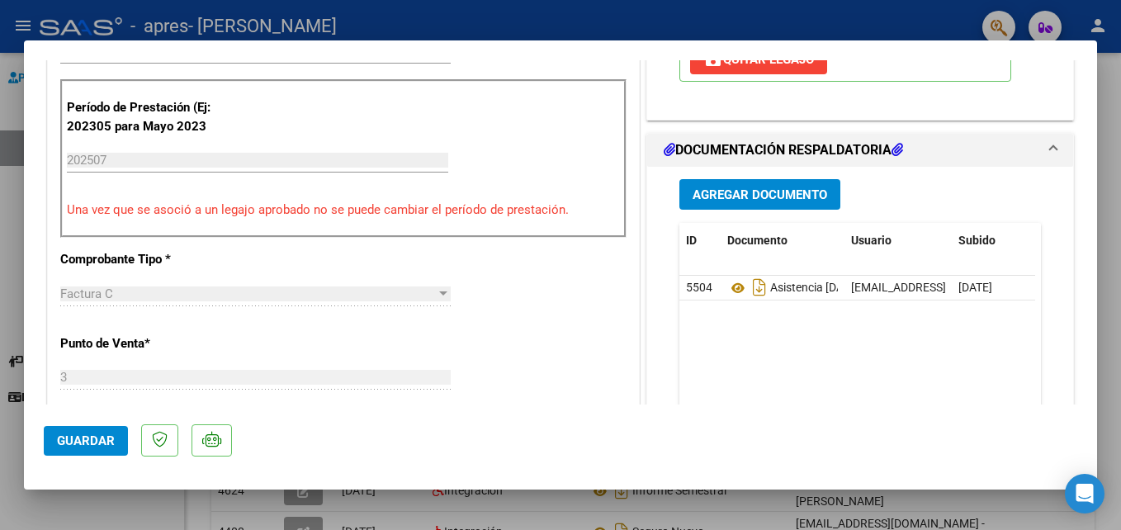
click at [781, 193] on span "Agregar Documento" at bounding box center [760, 194] width 135 height 15
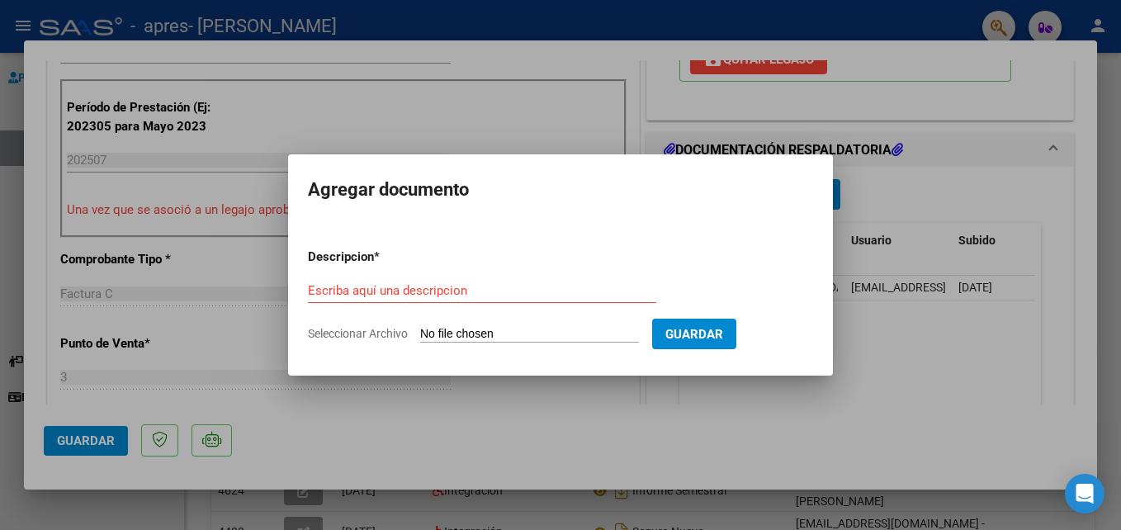
click at [930, 367] on div at bounding box center [560, 265] width 1121 height 530
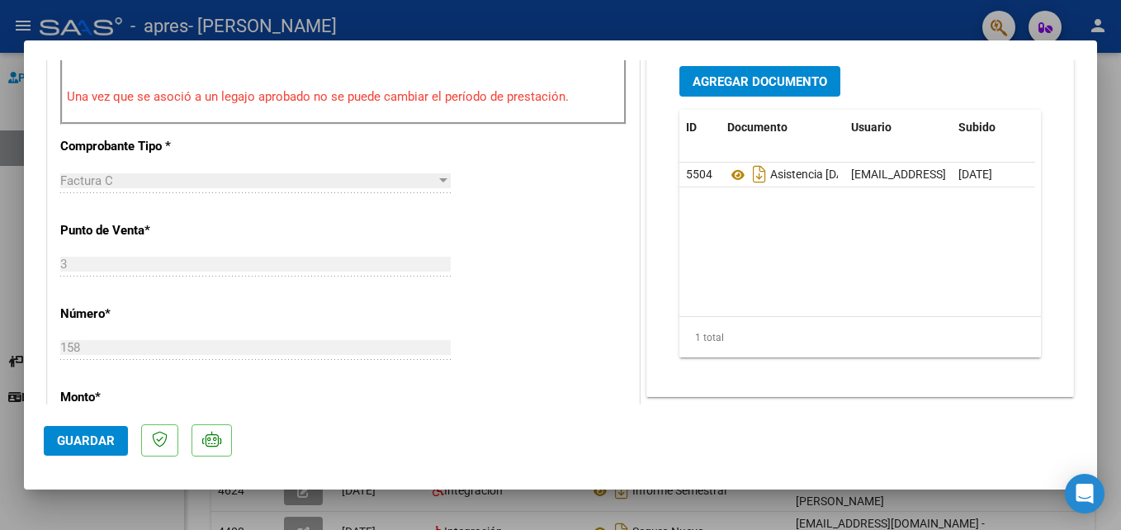
scroll to position [578, 0]
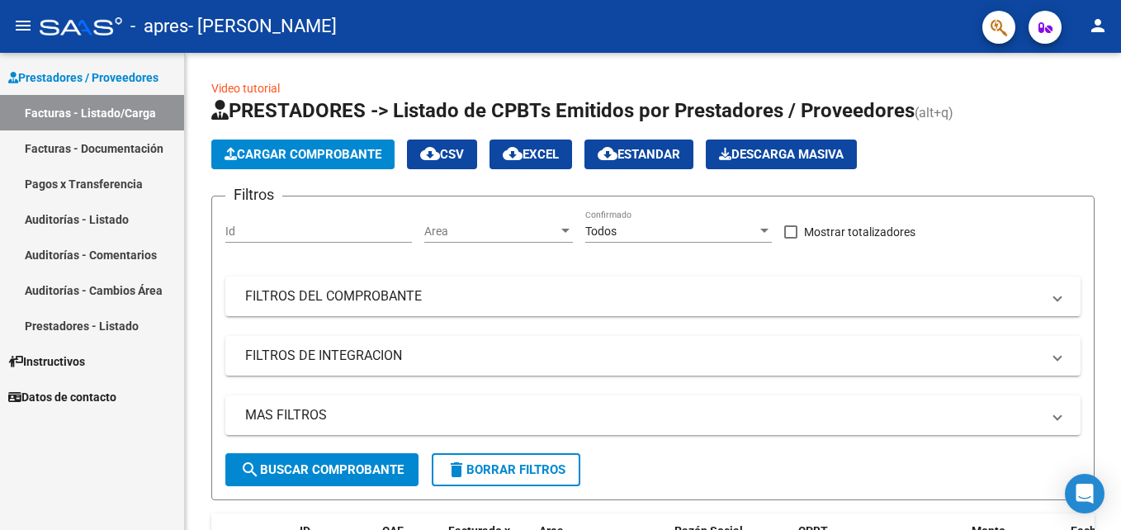
click at [98, 148] on link "Facturas - Documentación" at bounding box center [92, 147] width 184 height 35
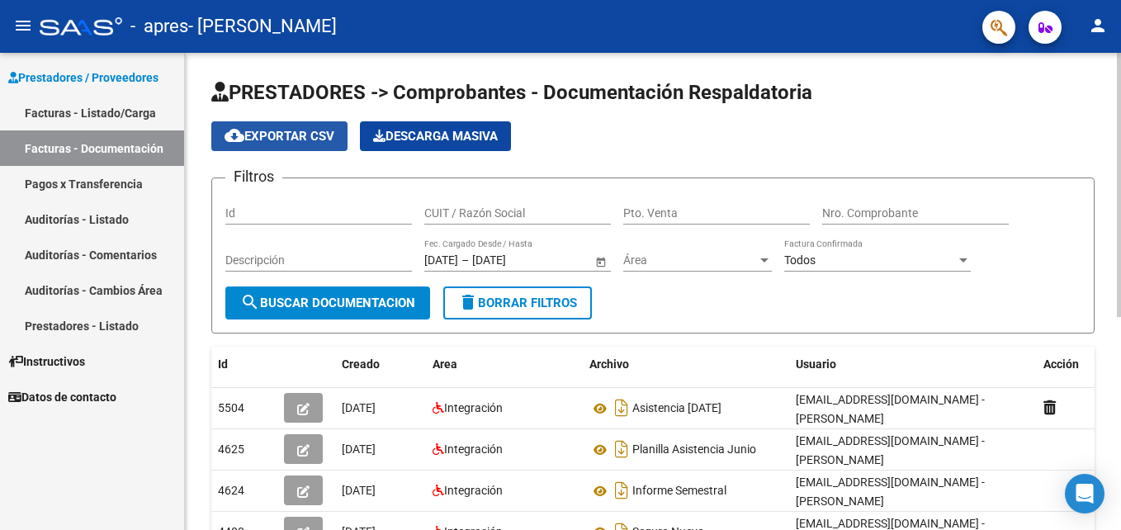
click at [293, 127] on button "cloud_download Exportar CSV" at bounding box center [279, 136] width 136 height 30
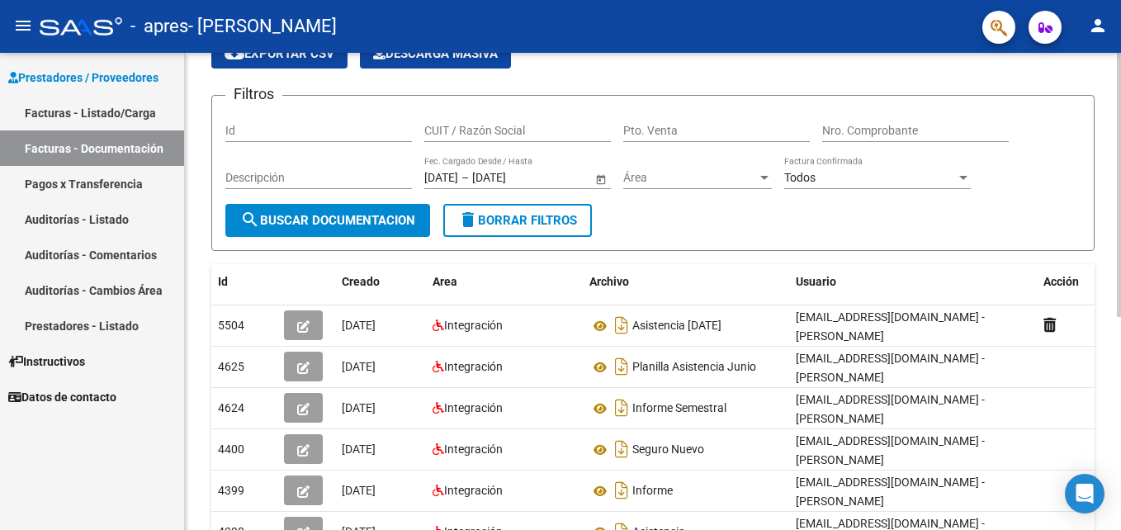
click at [1013, 154] on div "Filtros Id CUIT / Razón Social Pto. Venta Nro. Comprobante Descripción [DATE] […" at bounding box center [652, 156] width 855 height 95
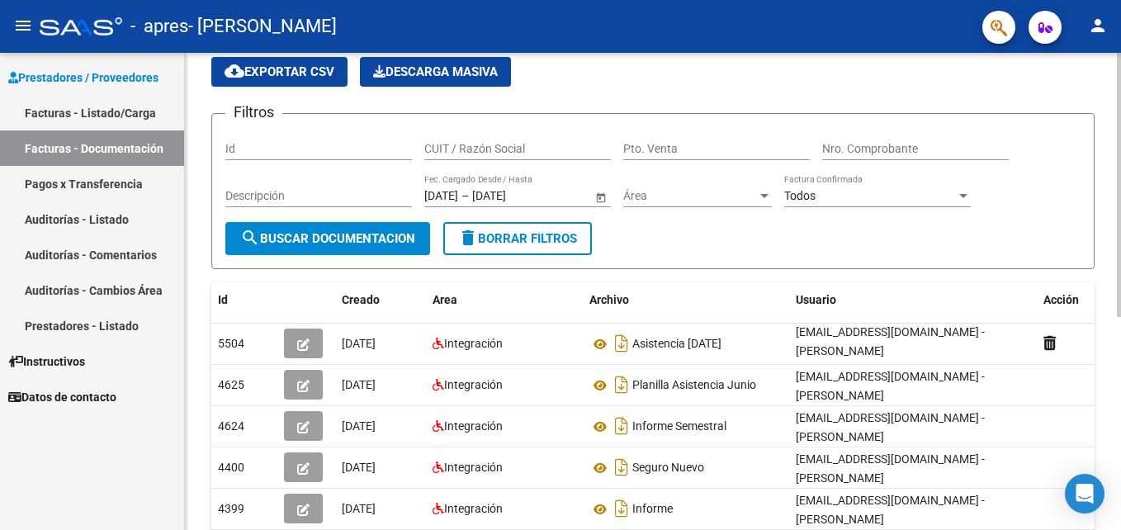
scroll to position [0, 0]
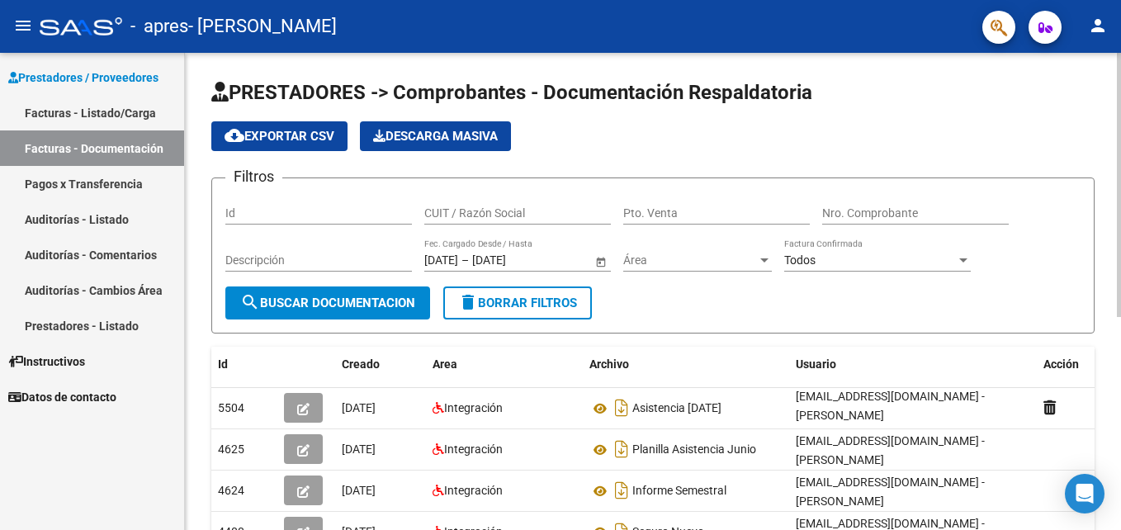
click at [958, 256] on div at bounding box center [963, 259] width 15 height 13
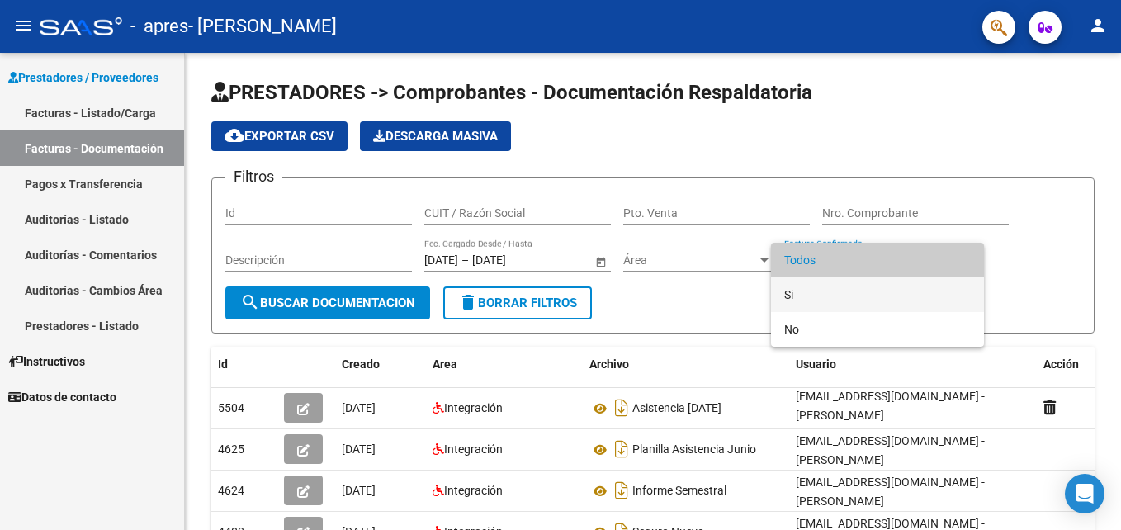
click at [846, 290] on span "Si" at bounding box center [877, 294] width 187 height 35
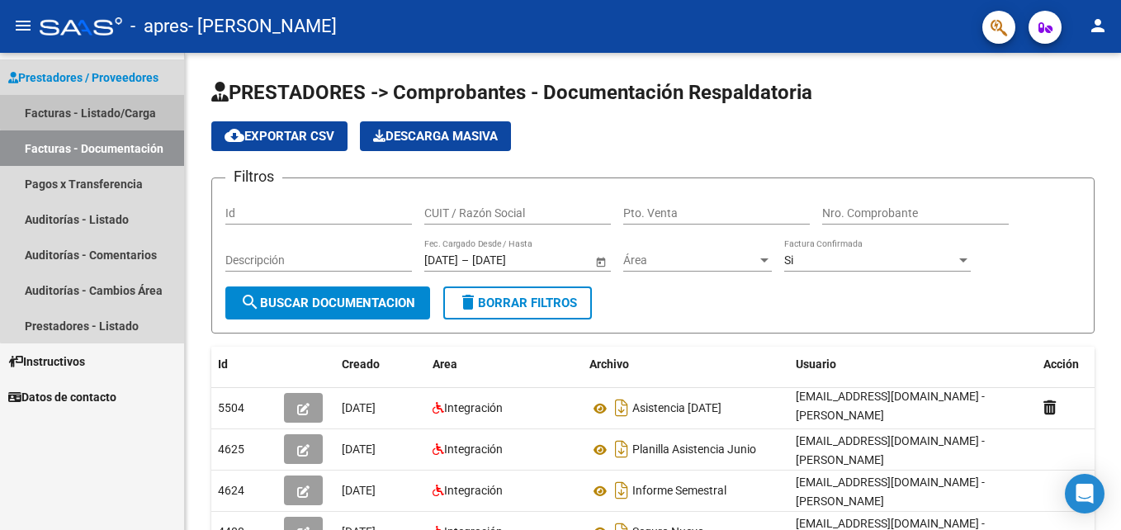
click at [99, 111] on link "Facturas - Listado/Carga" at bounding box center [92, 112] width 184 height 35
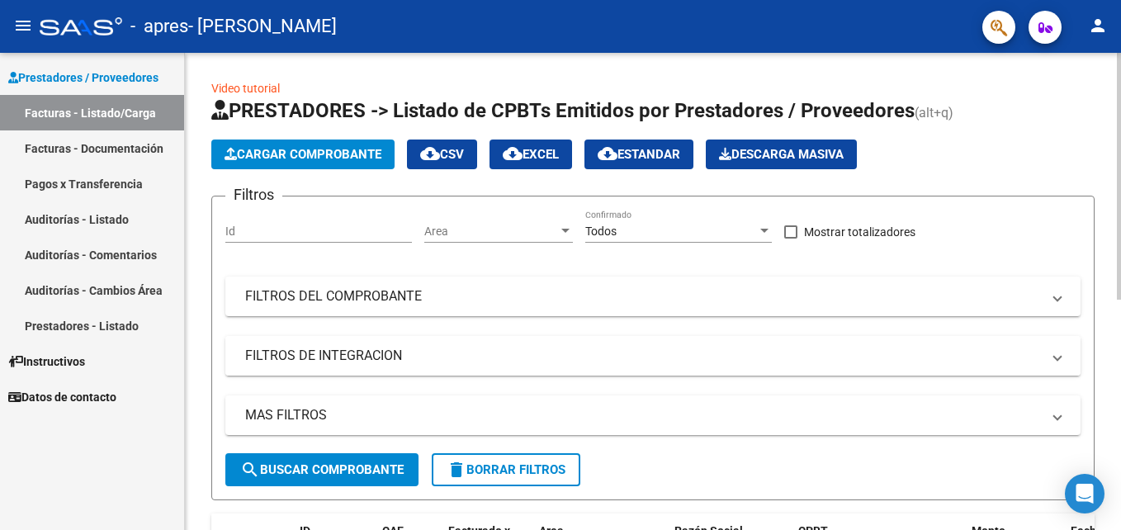
click at [360, 348] on mat-panel-title "FILTROS DE INTEGRACION" at bounding box center [643, 356] width 796 height 18
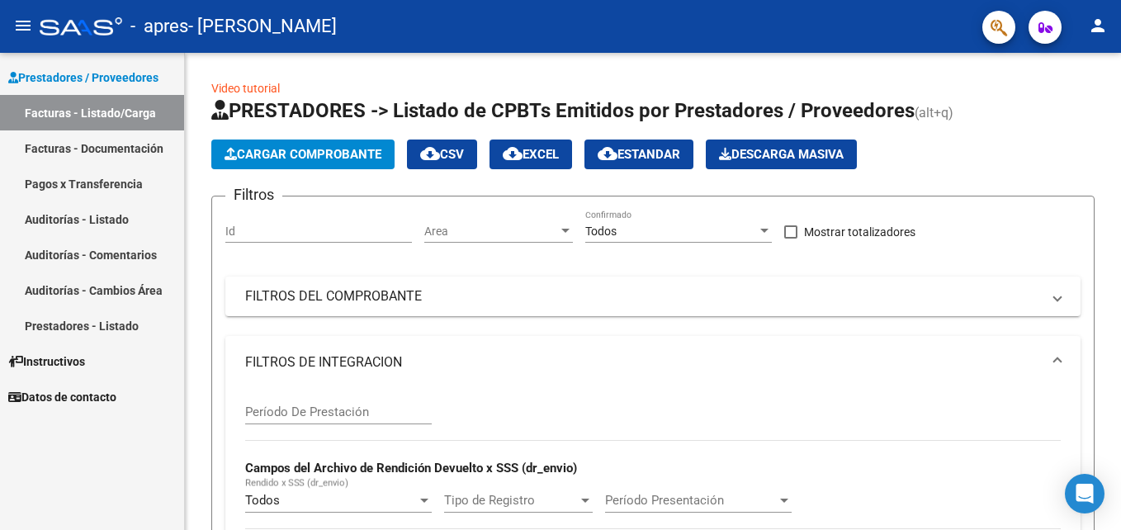
click at [97, 150] on link "Facturas - Documentación" at bounding box center [92, 147] width 184 height 35
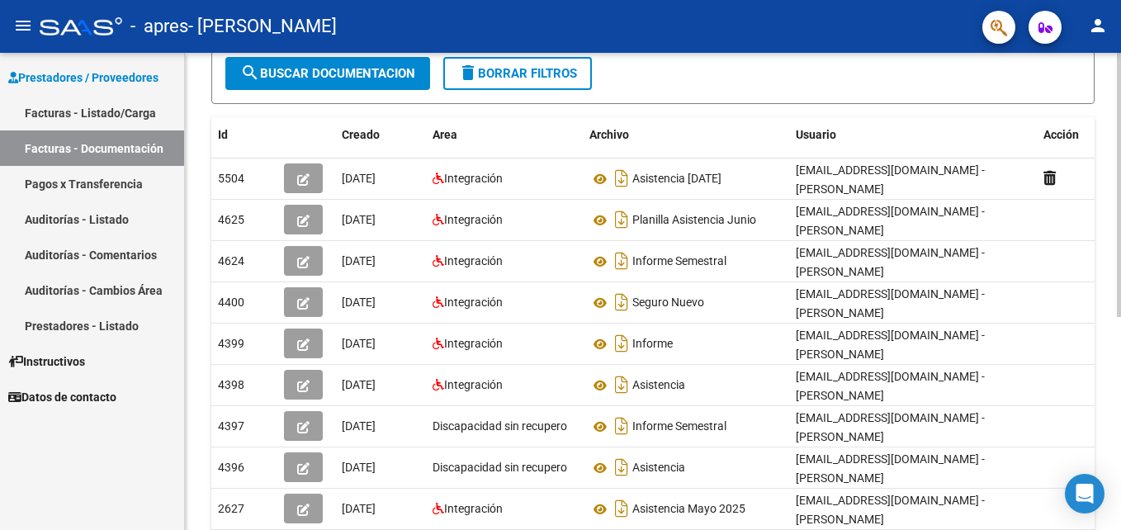
scroll to position [248, 0]
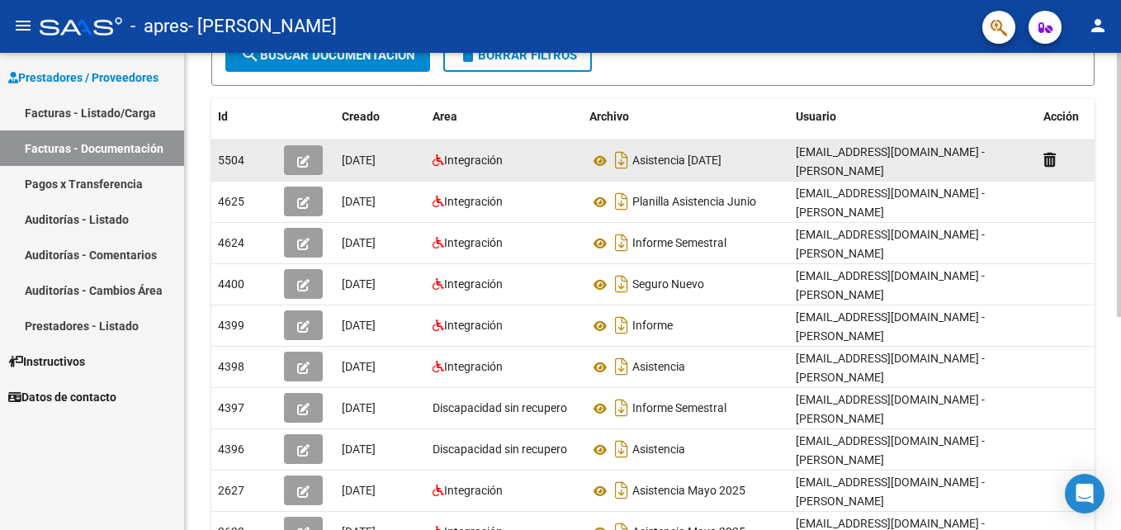
click at [304, 157] on icon "button" at bounding box center [303, 161] width 12 height 12
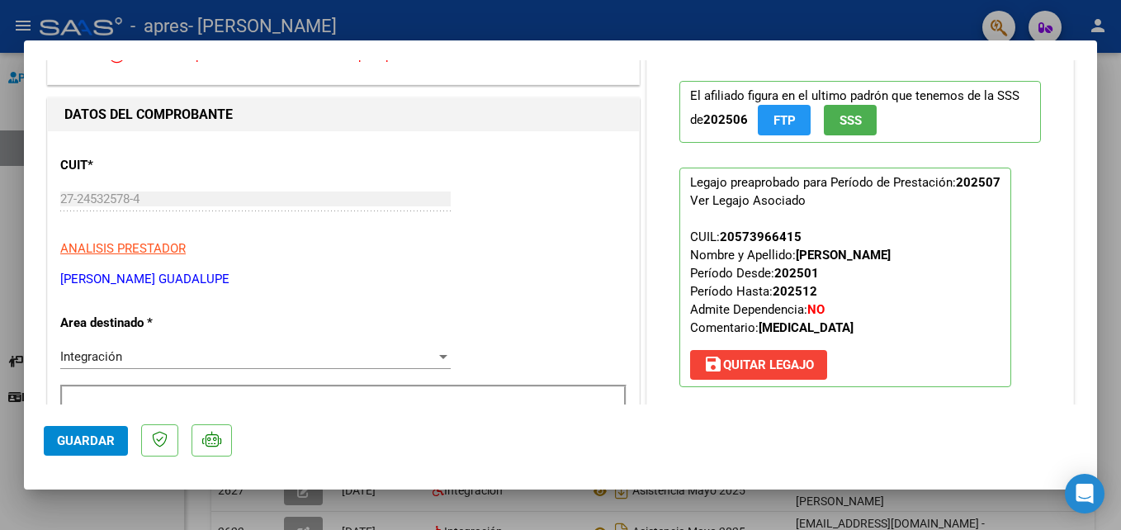
scroll to position [0, 0]
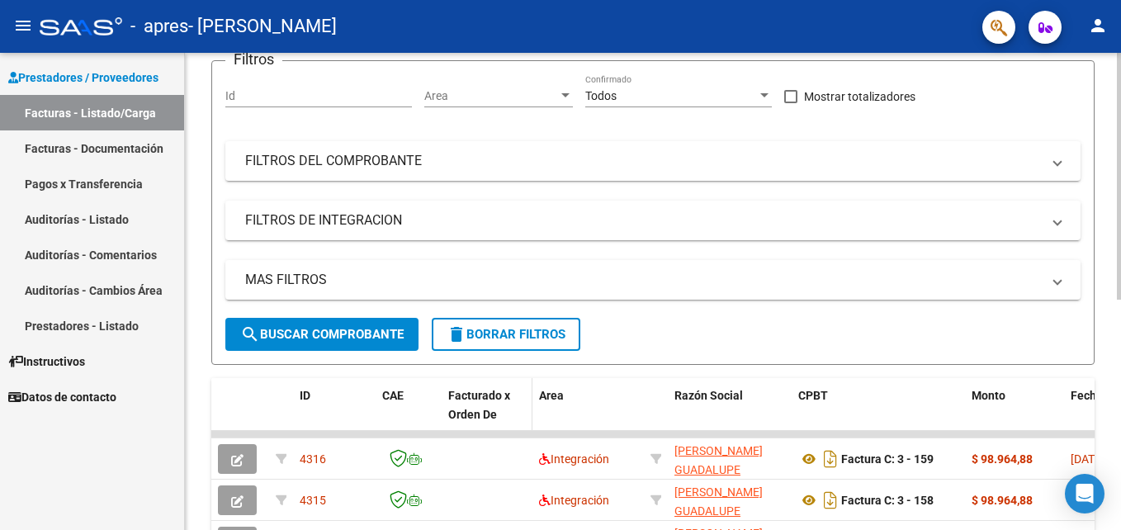
scroll to position [248, 0]
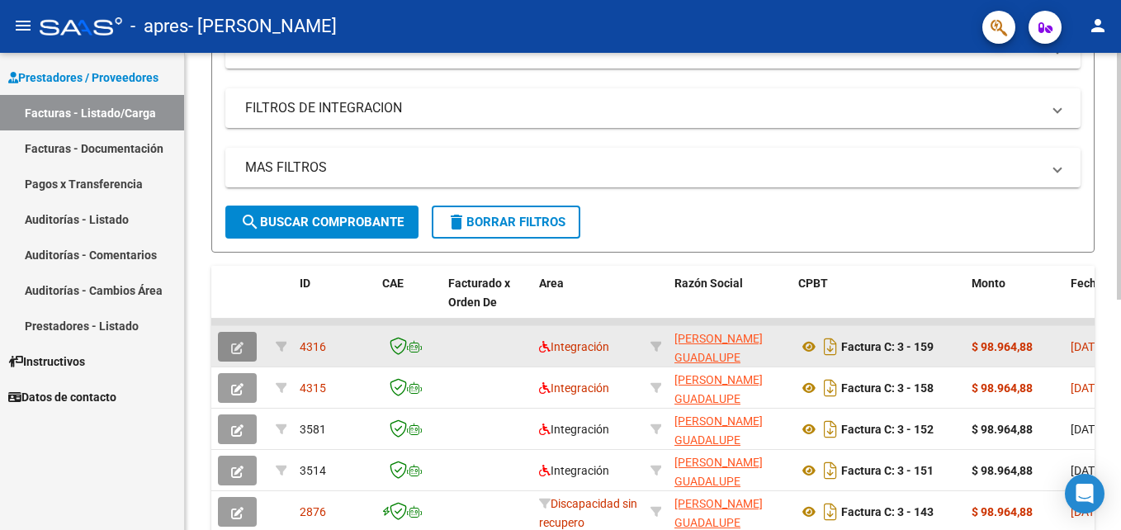
click at [236, 349] on icon "button" at bounding box center [237, 348] width 12 height 12
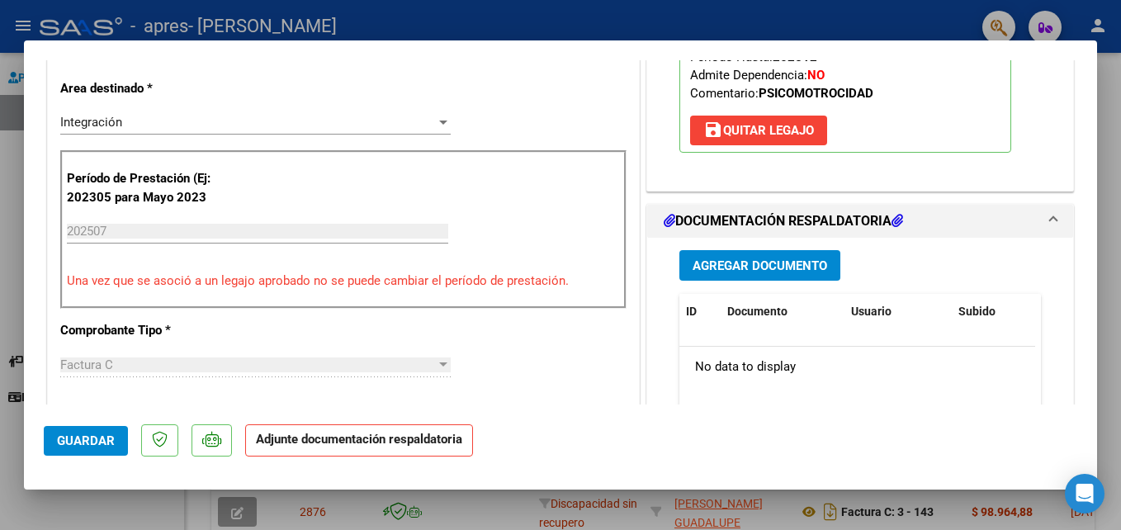
scroll to position [413, 0]
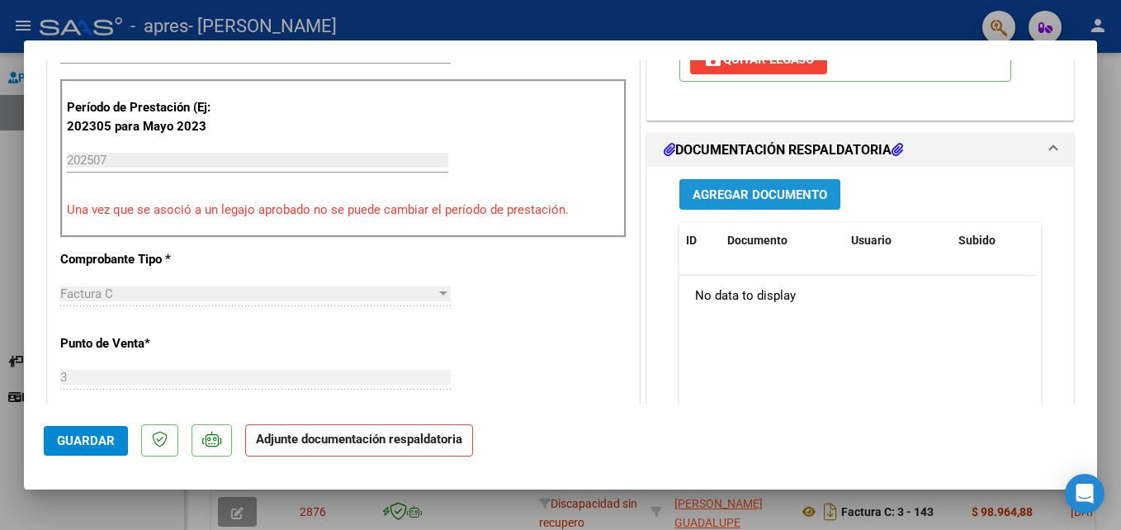
click at [750, 195] on span "Agregar Documento" at bounding box center [760, 194] width 135 height 15
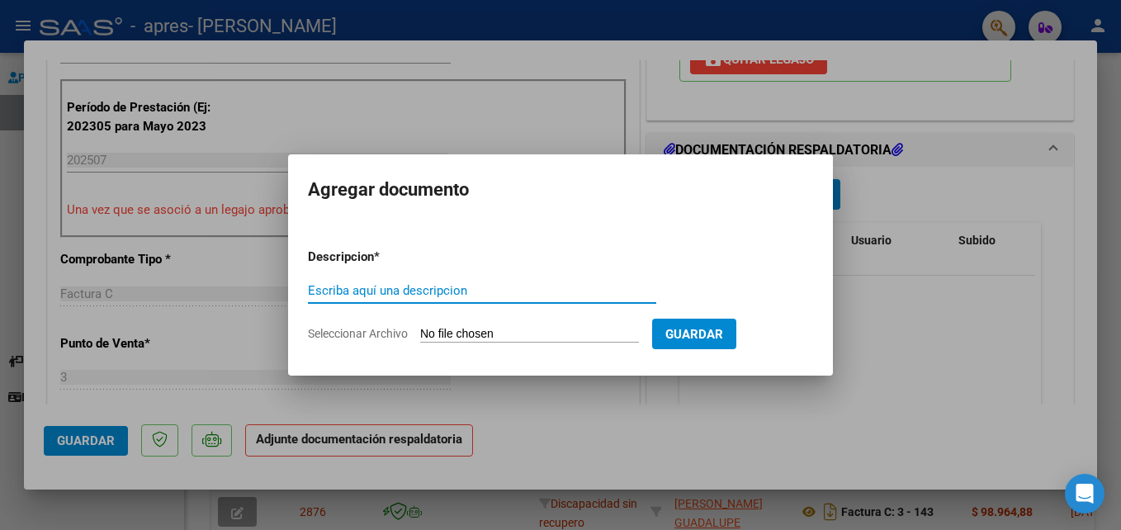
click at [355, 283] on input "Escriba aquí una descripcion" at bounding box center [482, 290] width 348 height 15
type input "asistencia [DATE]"
click at [495, 333] on input "Seleccionar Archivo" at bounding box center [529, 335] width 219 height 16
type input "C:\fakepath\[PERSON_NAME] [DATE].pdf"
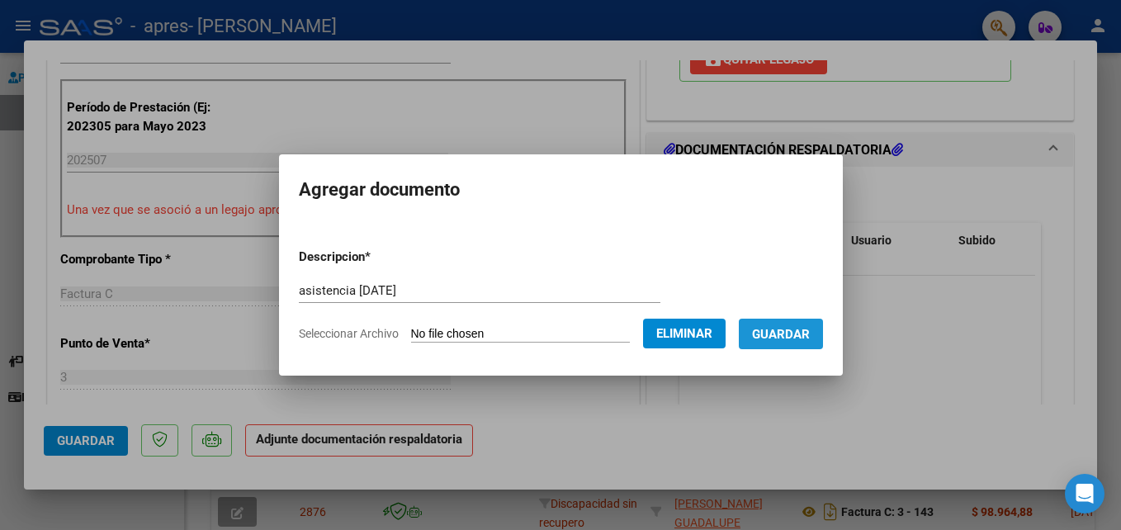
click at [810, 334] on span "Guardar" at bounding box center [781, 334] width 58 height 15
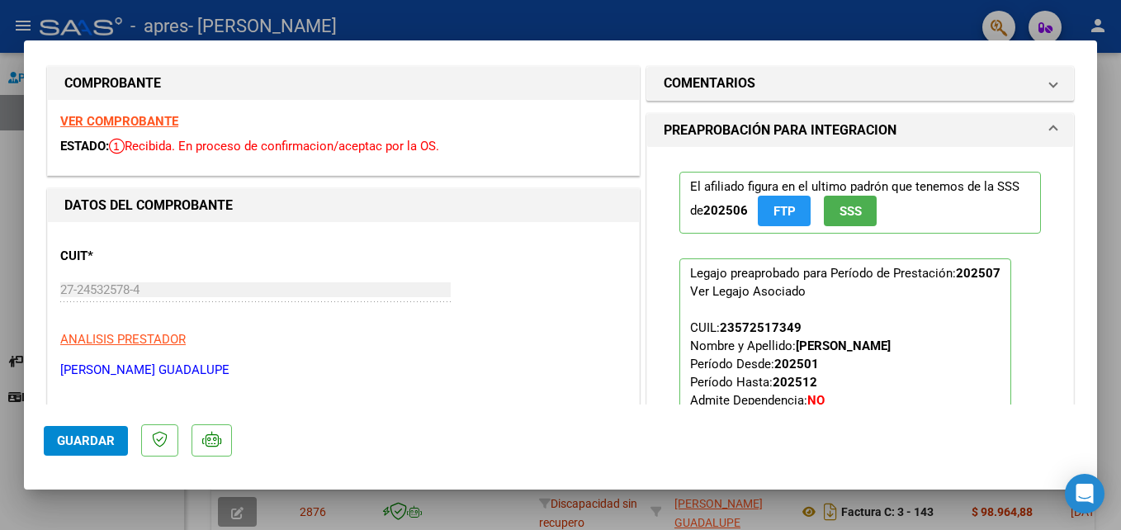
scroll to position [0, 0]
